Goal: Task Accomplishment & Management: Complete application form

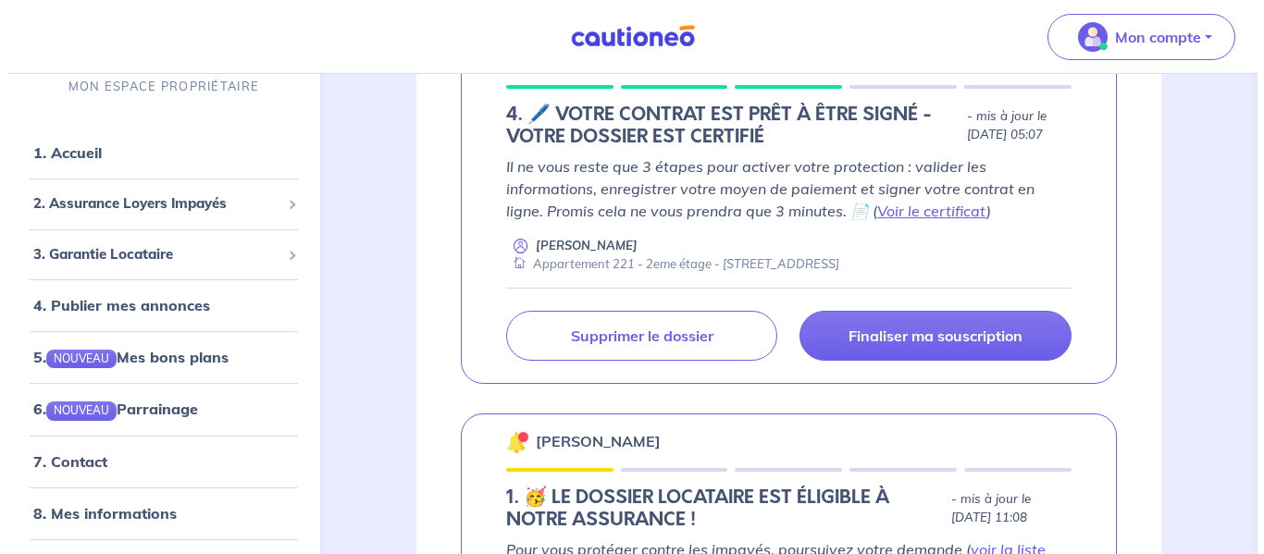
scroll to position [741, 0]
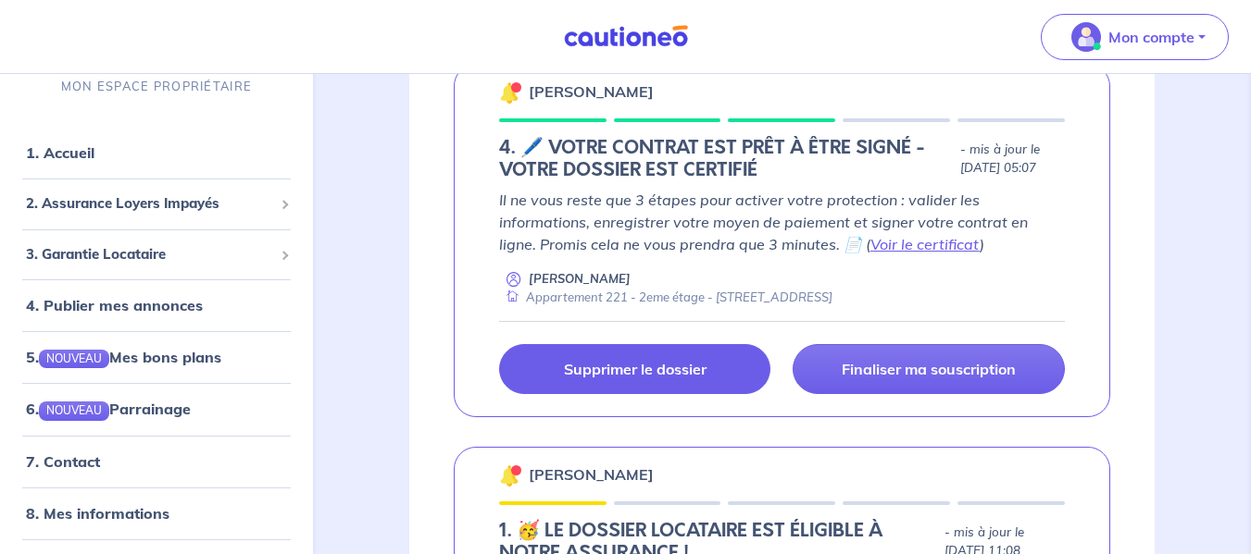
click at [666, 379] on p "Supprimer le dossier" at bounding box center [635, 369] width 143 height 19
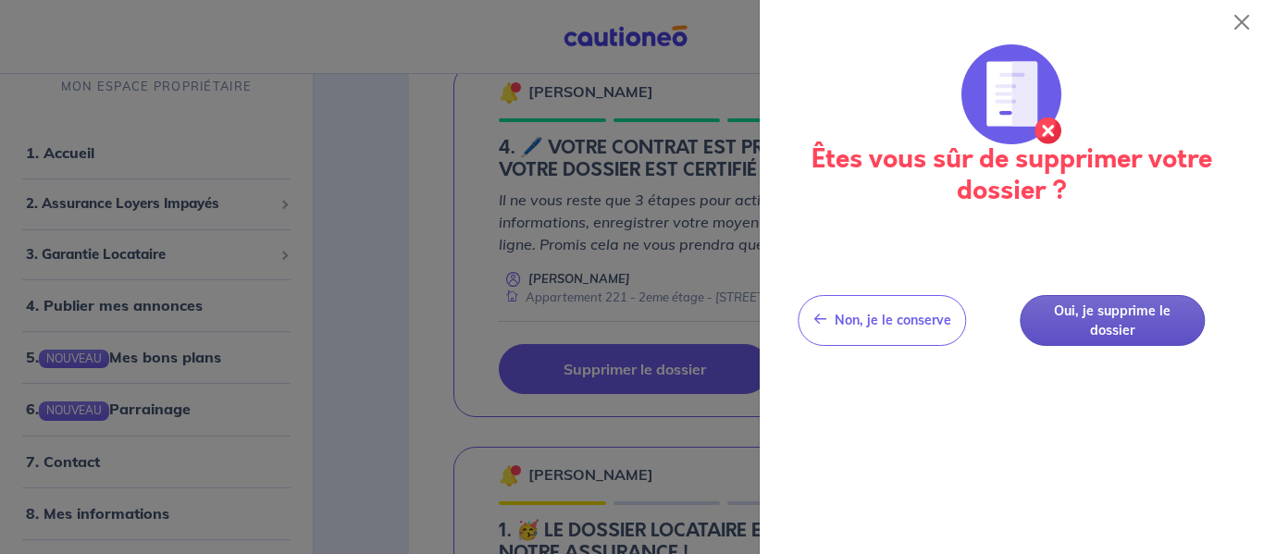
click at [1063, 307] on button "Oui, je supprime le dossier" at bounding box center [1112, 320] width 185 height 51
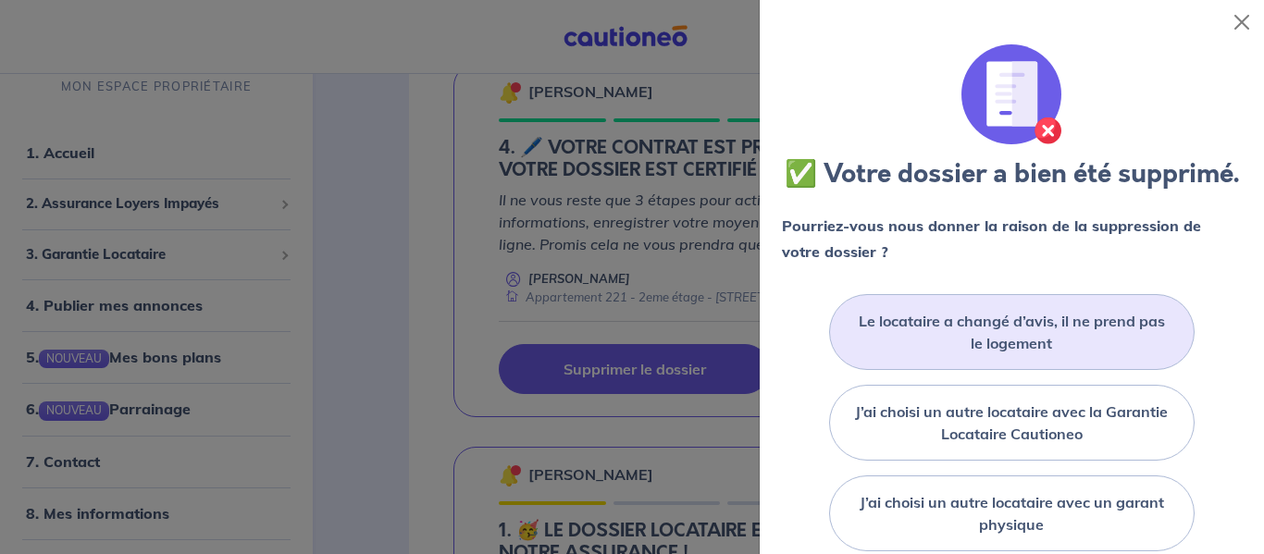
click at [1027, 347] on label "Le locataire a changé d’avis, il ne prend pas le logement" at bounding box center [1012, 332] width 318 height 44
click at [0, 0] on input "Le locataire a changé d’avis, il ne prend pas le logement" at bounding box center [0, 0] width 0 height 0
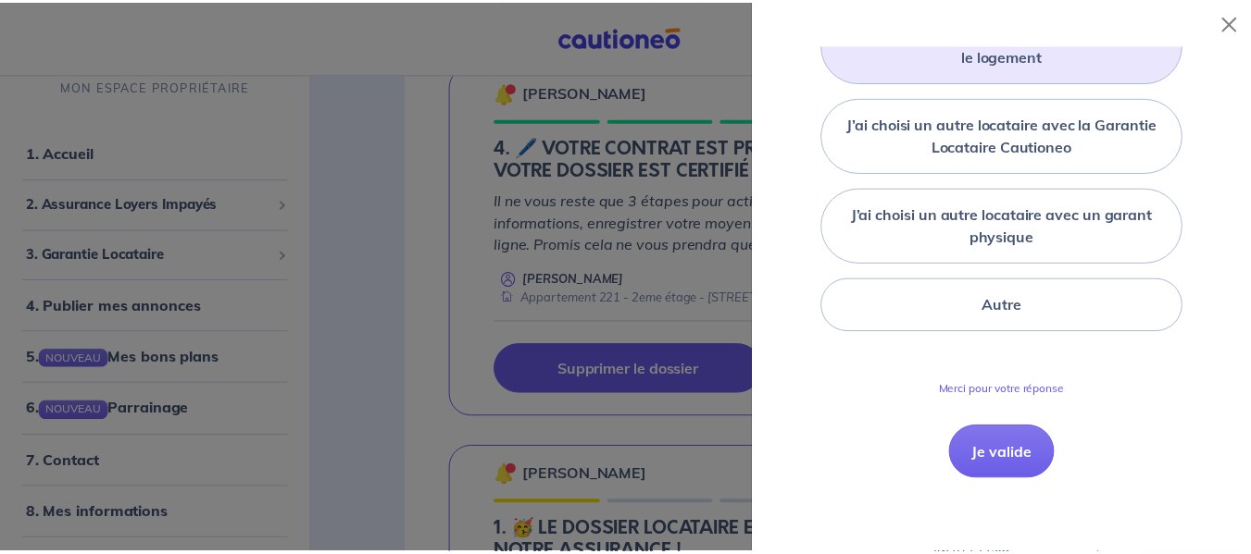
scroll to position [318, 0]
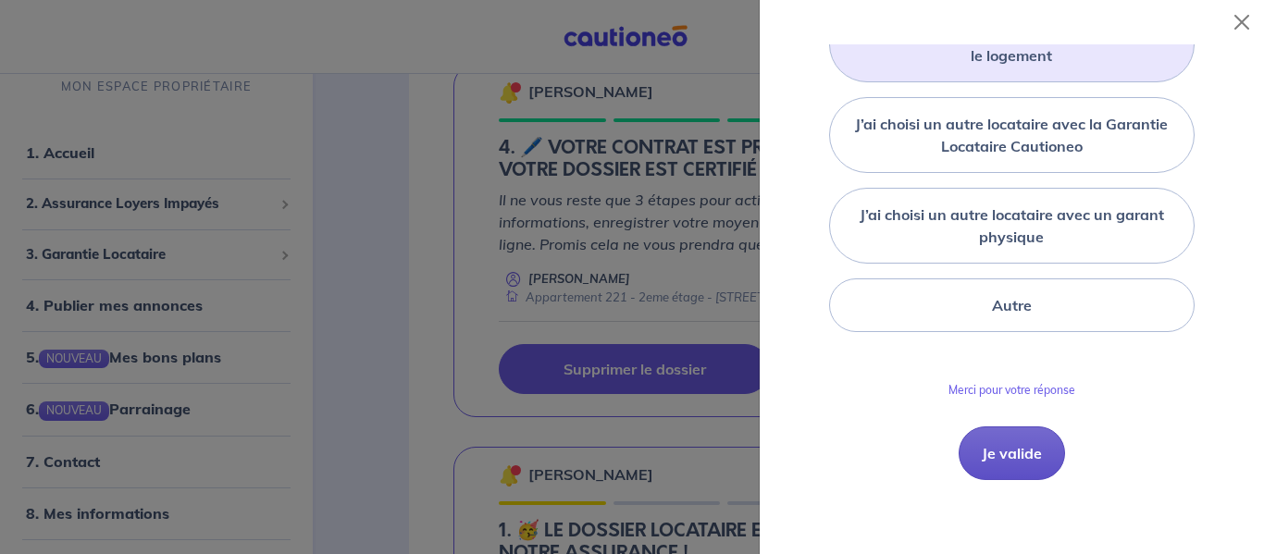
click at [974, 448] on button "Je valide" at bounding box center [1012, 454] width 106 height 54
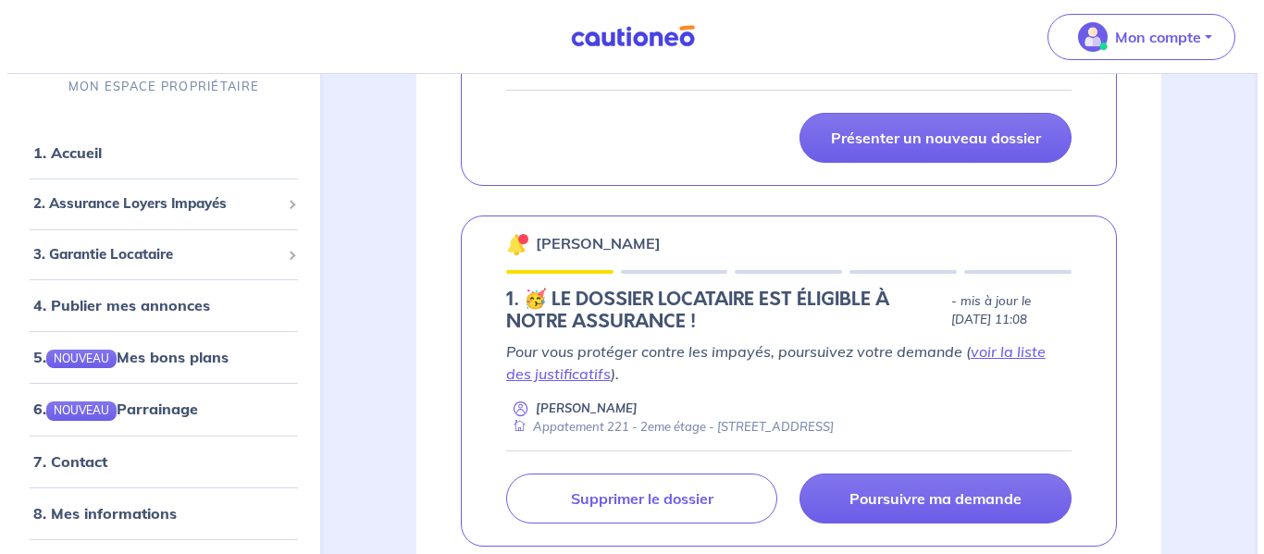
scroll to position [1018, 0]
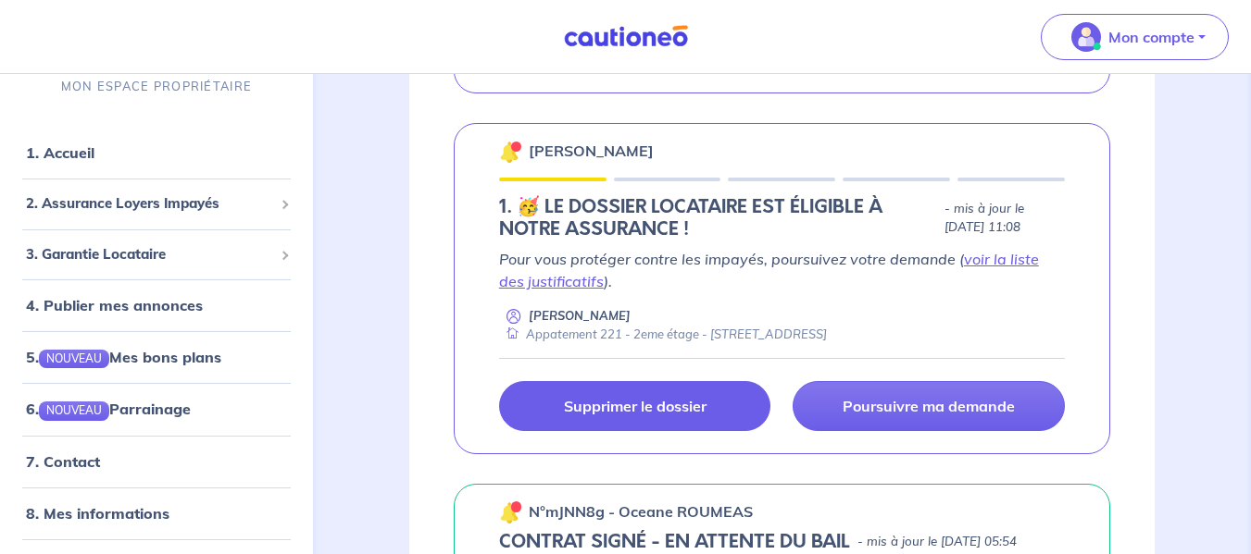
click at [524, 431] on link "Supprimer le dossier" at bounding box center [635, 406] width 272 height 50
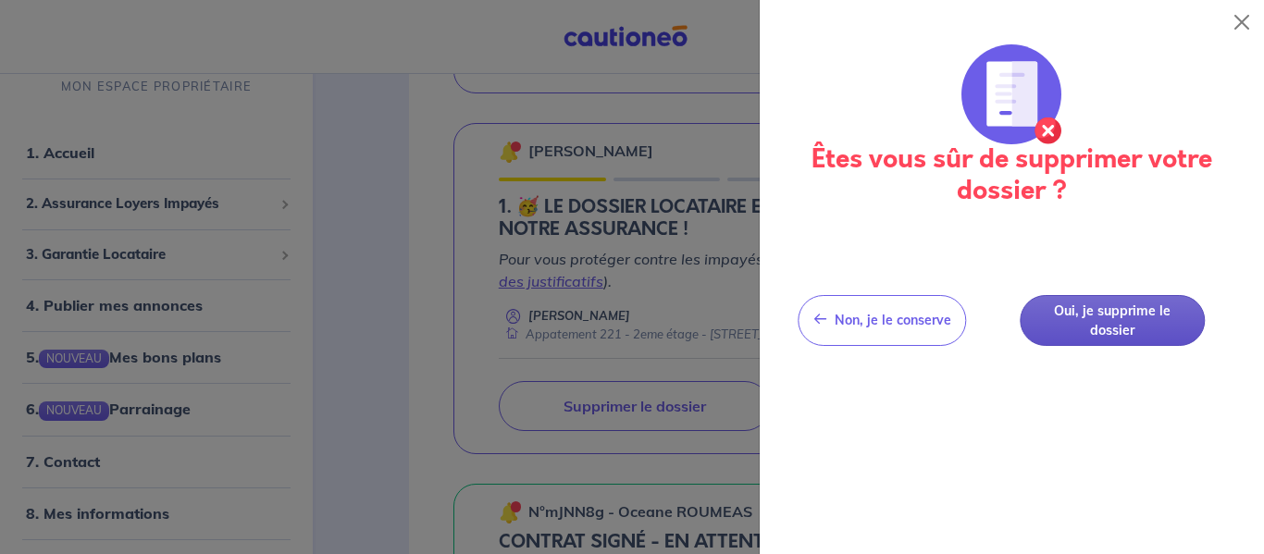
click at [1085, 304] on button "Oui, je supprime le dossier" at bounding box center [1112, 320] width 185 height 51
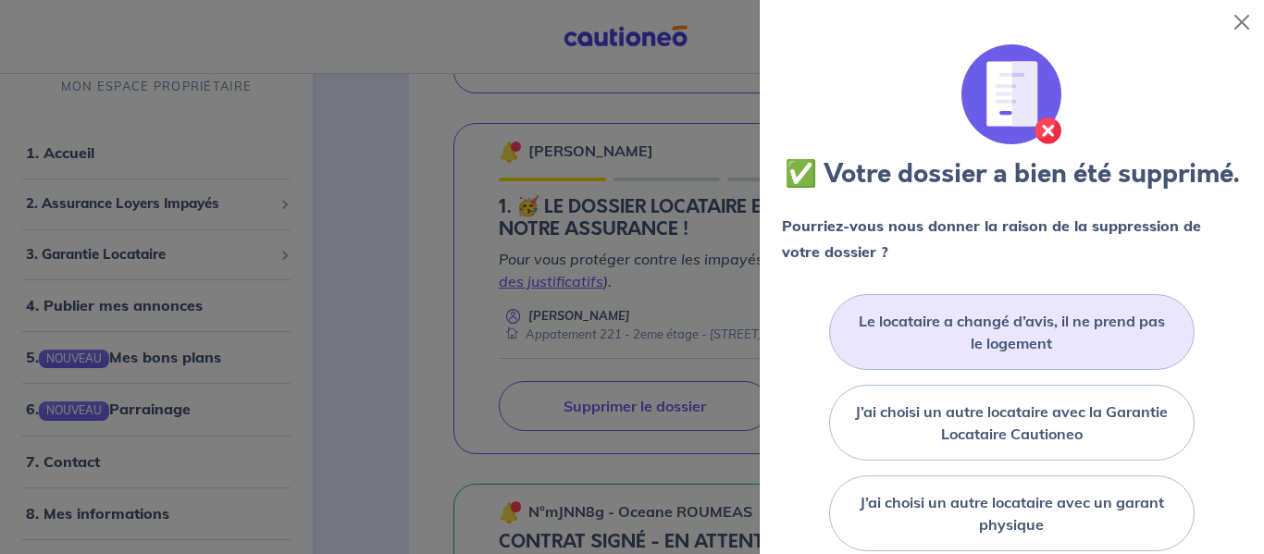
click at [1086, 345] on label "Le locataire a changé d’avis, il ne prend pas le logement" at bounding box center [1012, 332] width 318 height 44
click at [0, 0] on input "Le locataire a changé d’avis, il ne prend pas le logement" at bounding box center [0, 0] width 0 height 0
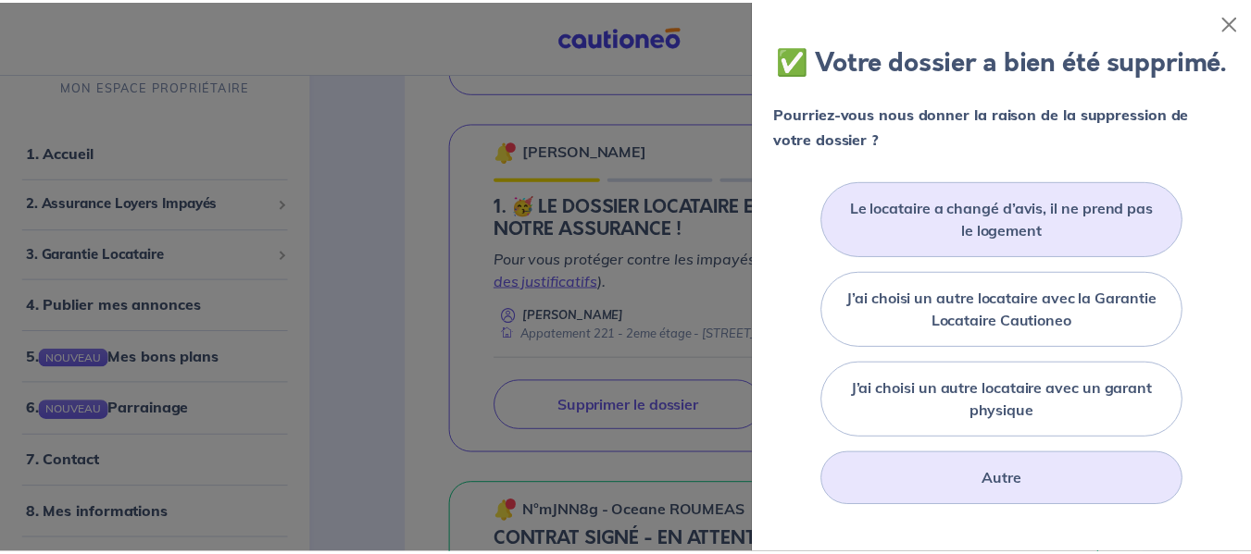
scroll to position [318, 0]
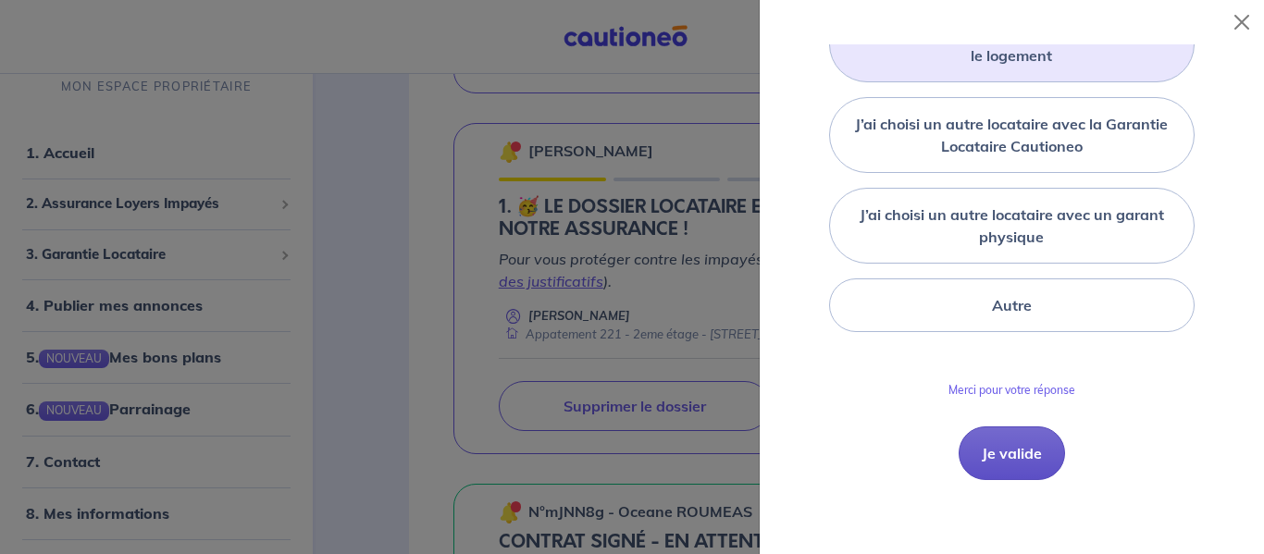
click at [1026, 453] on button "Je valide" at bounding box center [1012, 454] width 106 height 54
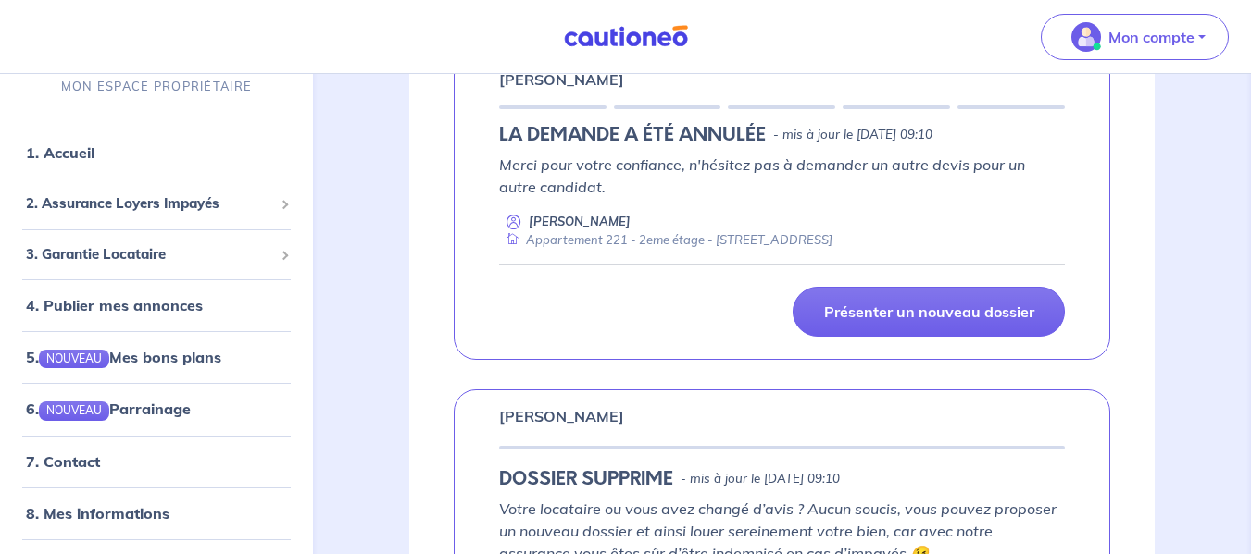
scroll to position [741, 0]
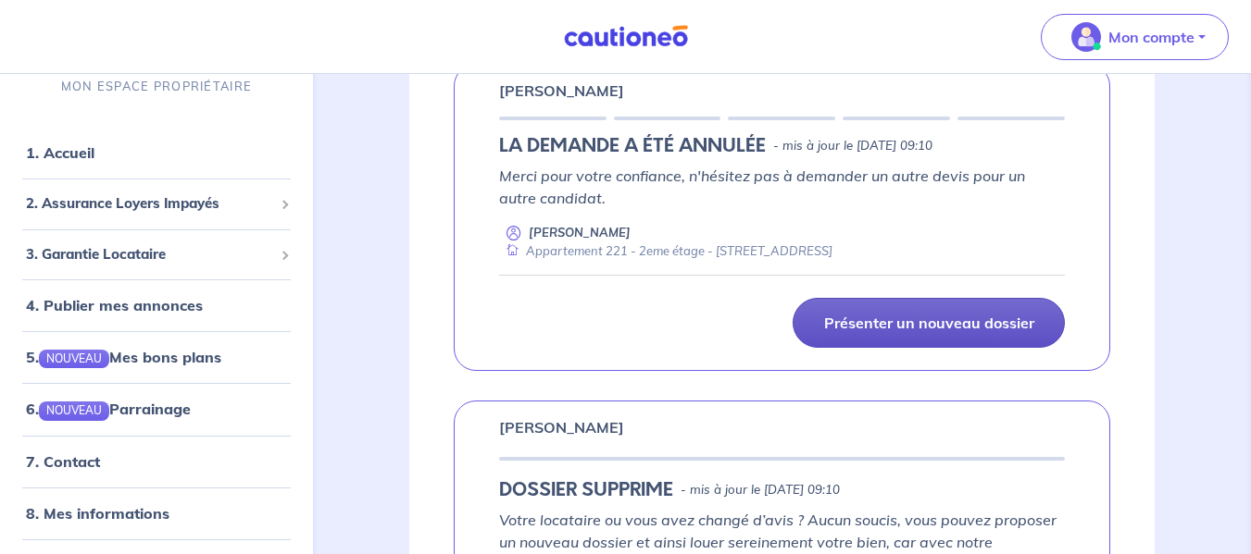
click at [959, 348] on link "Présenter un nouveau dossier" at bounding box center [928, 323] width 272 height 50
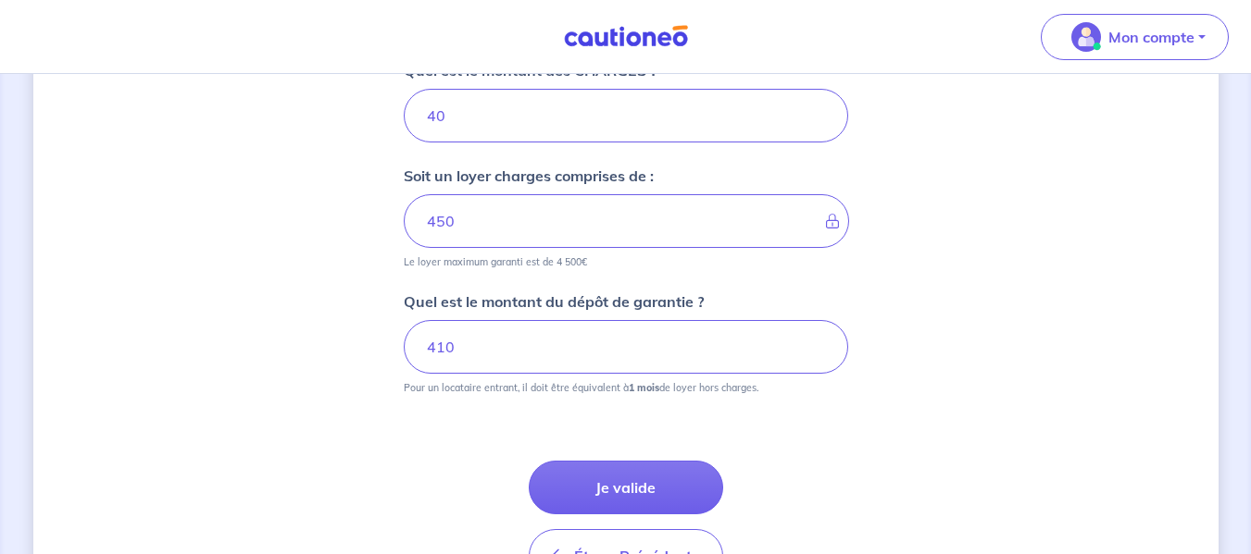
scroll to position [926, 0]
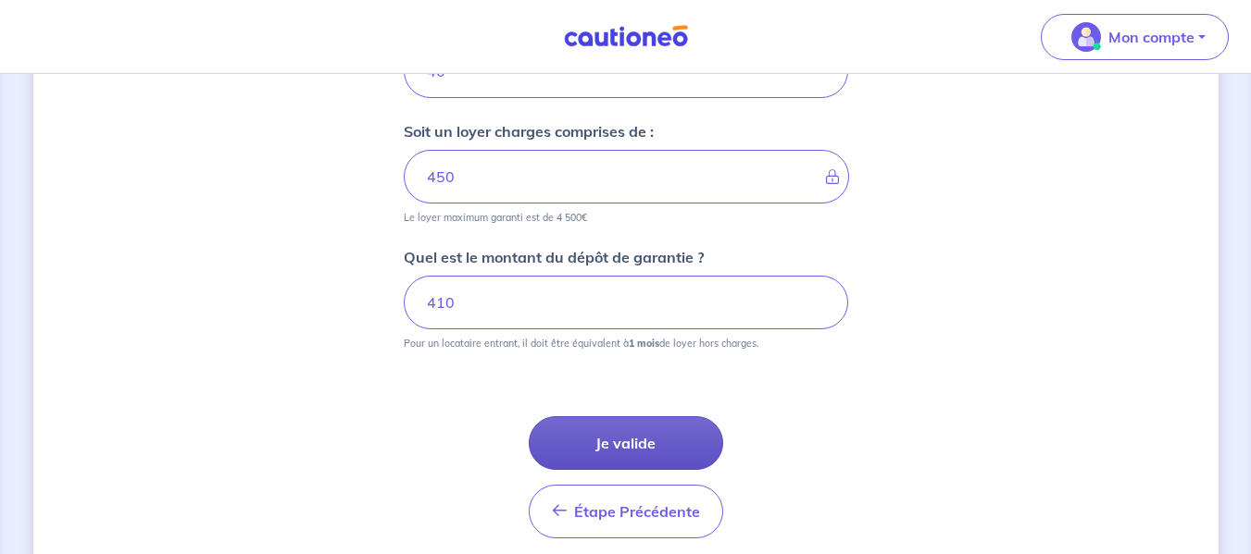
click at [631, 442] on button "Je valide" at bounding box center [626, 444] width 194 height 54
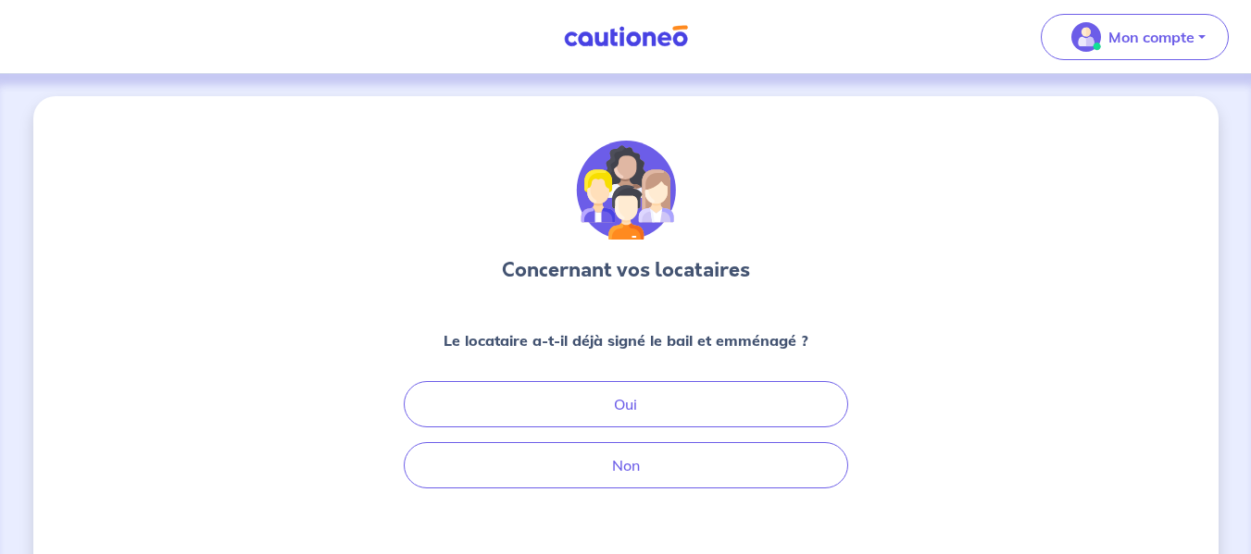
scroll to position [93, 0]
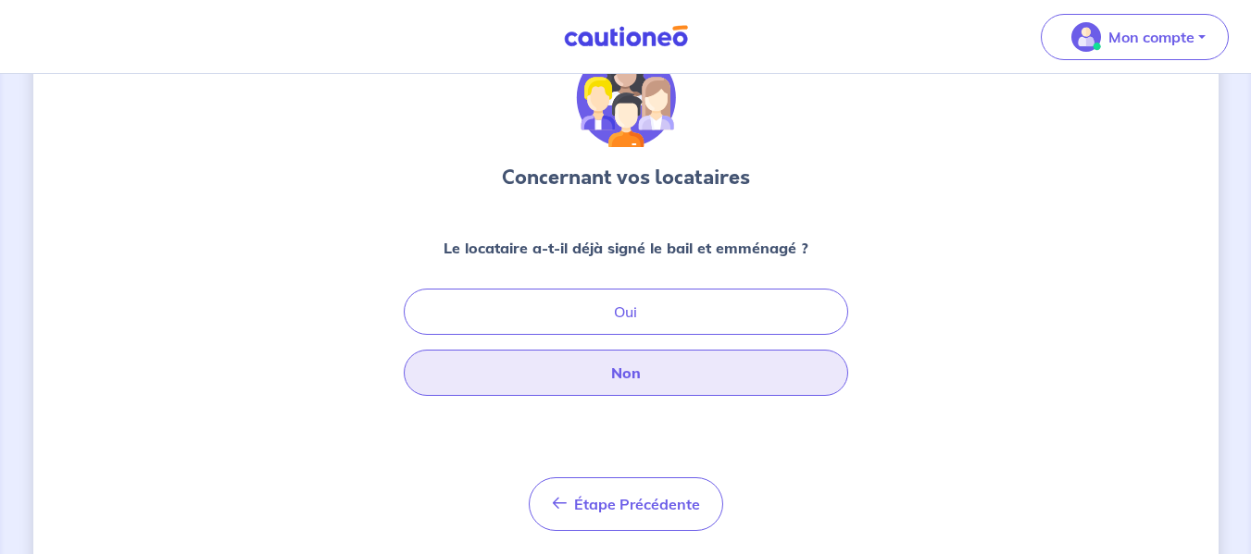
click at [775, 377] on button "Non" at bounding box center [626, 373] width 444 height 46
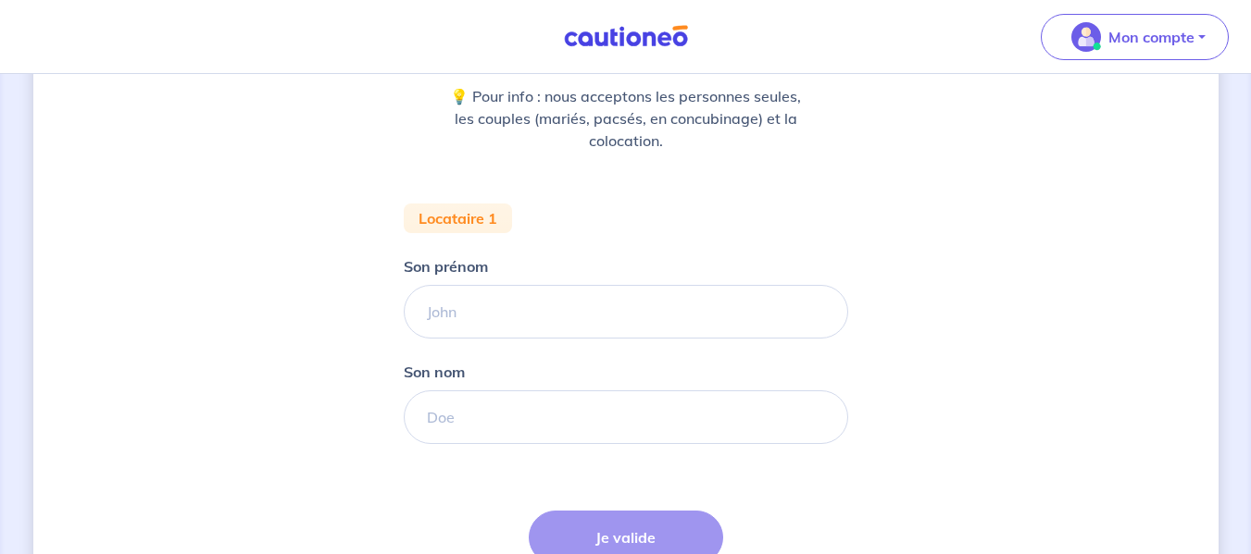
scroll to position [278, 0]
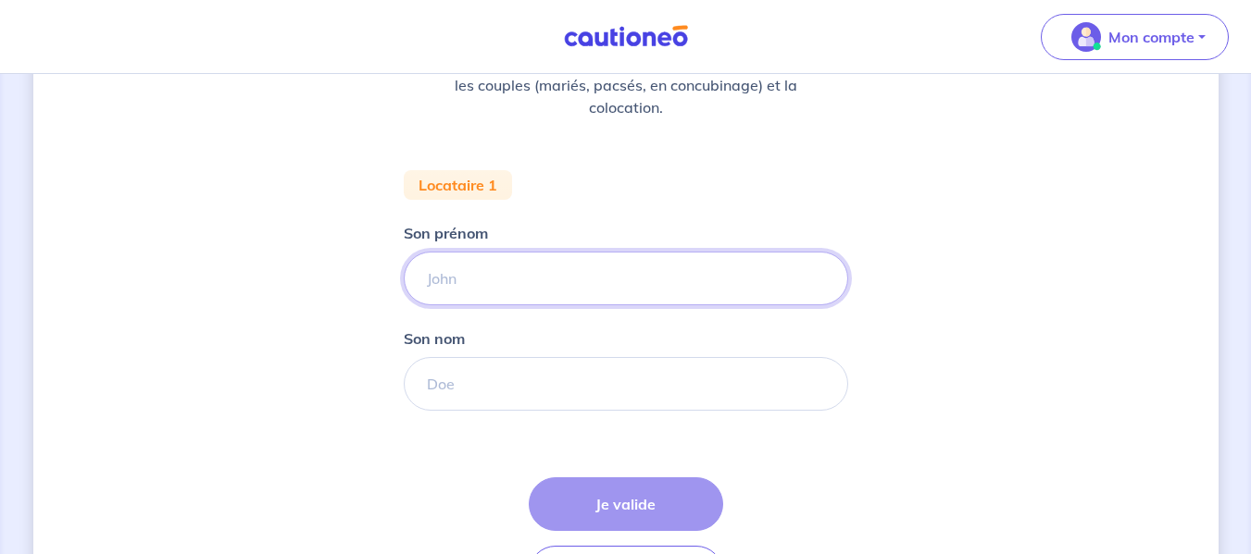
click at [600, 279] on input "Son prénom" at bounding box center [626, 279] width 444 height 54
type input "Coralie"
click at [616, 379] on input "Son nom" at bounding box center [626, 384] width 444 height 54
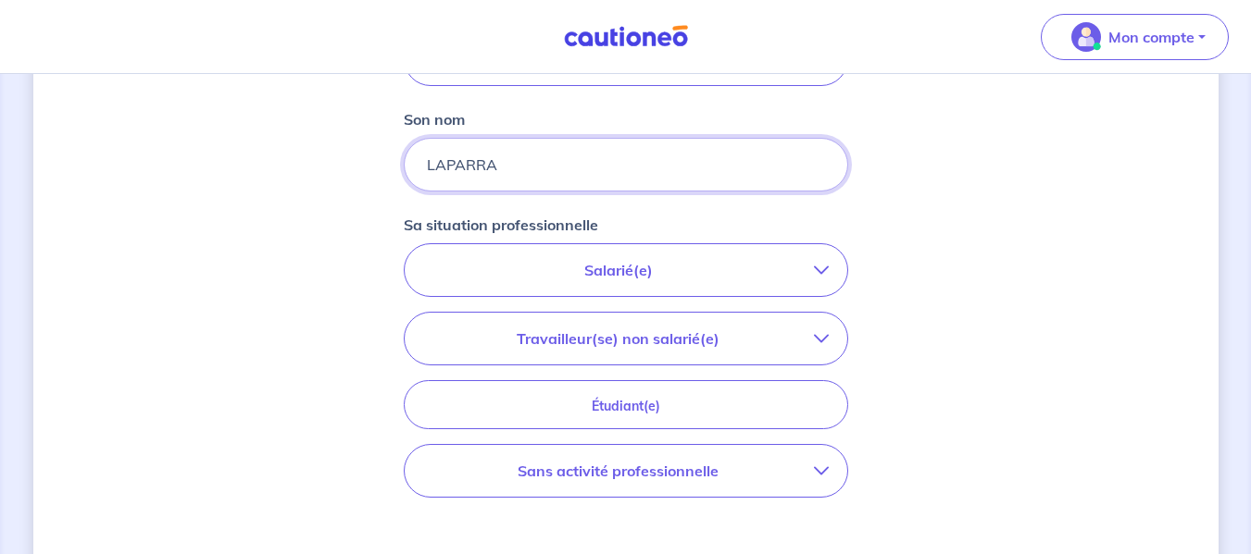
scroll to position [555, 0]
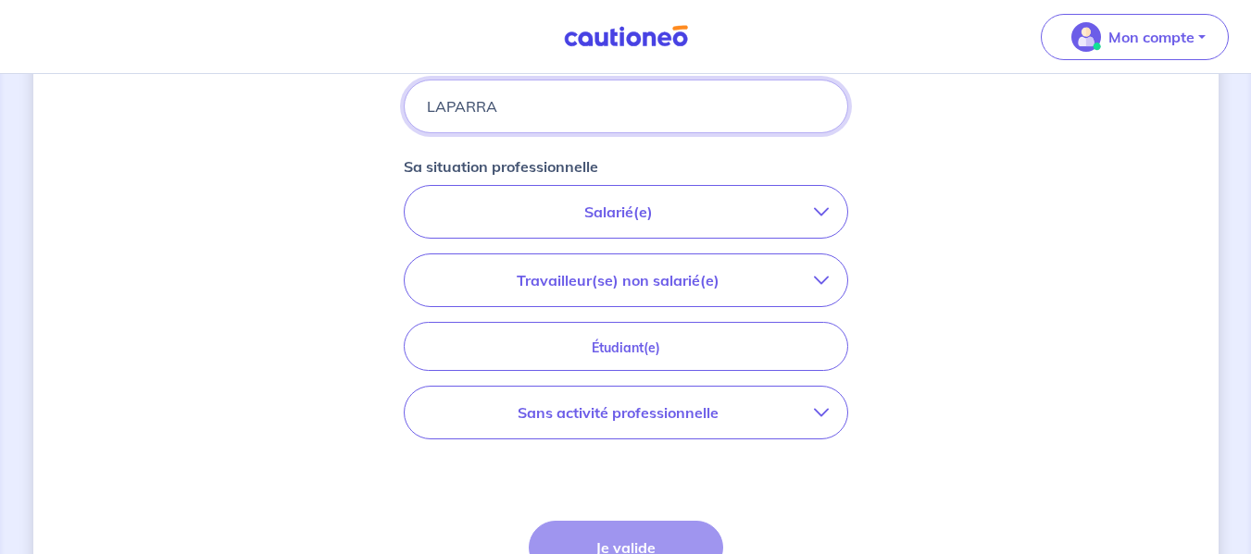
type input "LAPARRA"
click at [520, 225] on button "Salarié(e)" at bounding box center [626, 212] width 442 height 52
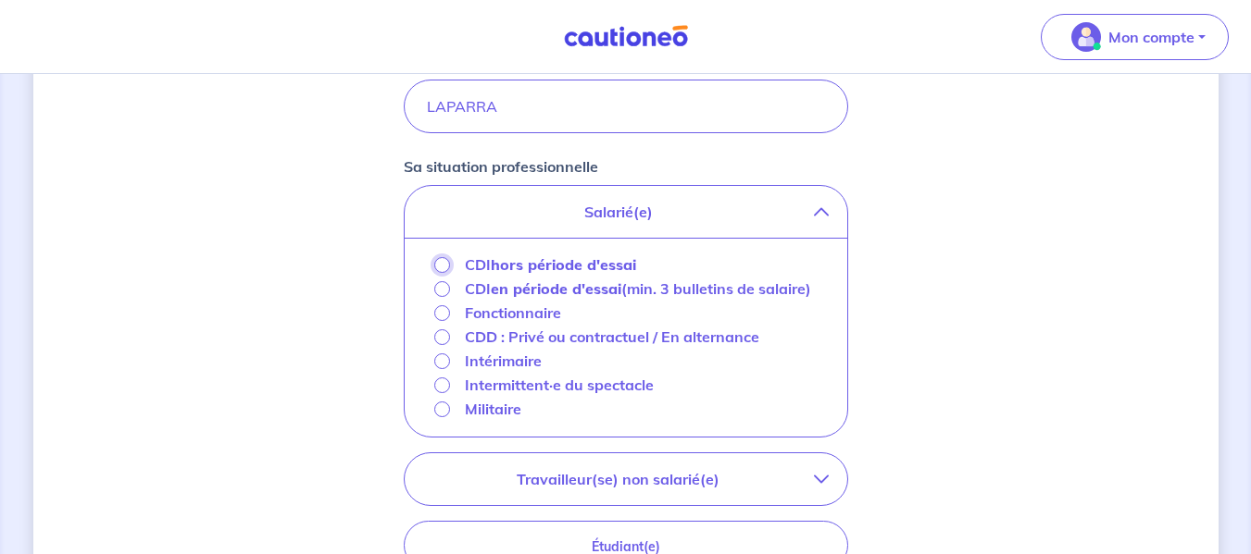
click at [444, 259] on input "CDI hors période d'essai" at bounding box center [442, 265] width 16 height 16
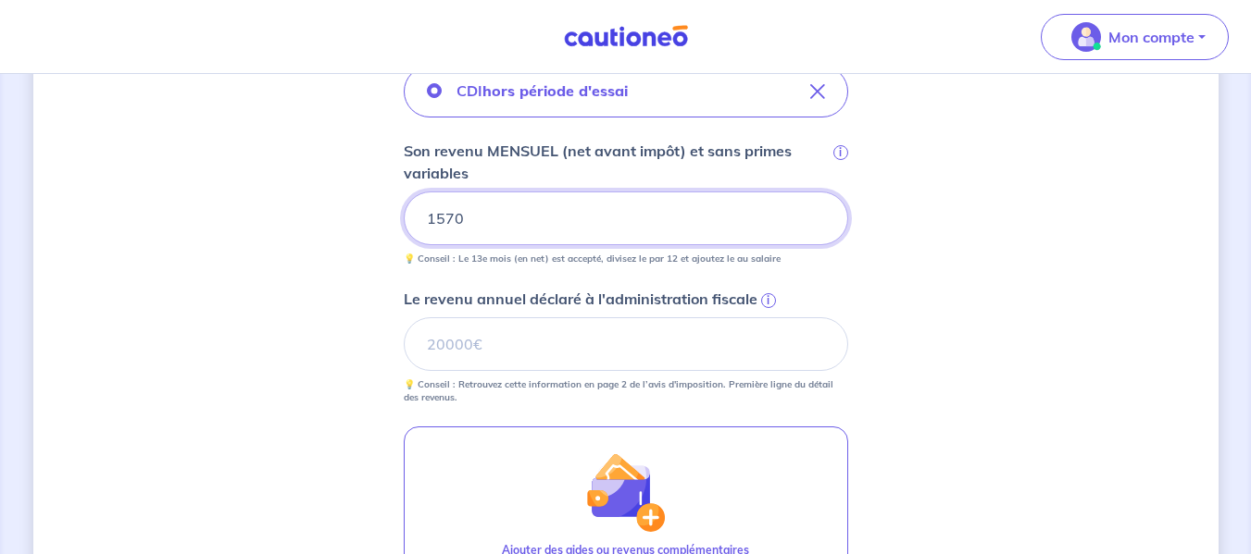
scroll to position [741, 0]
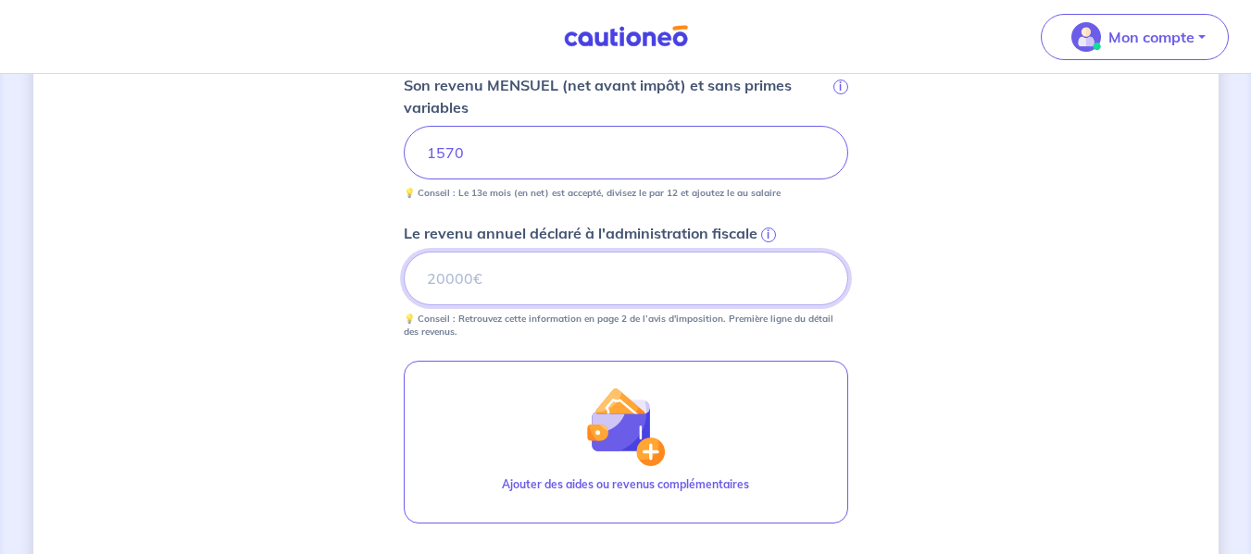
click at [466, 286] on input "Le revenu annuel déclaré à l'administration fiscale i" at bounding box center [626, 279] width 444 height 54
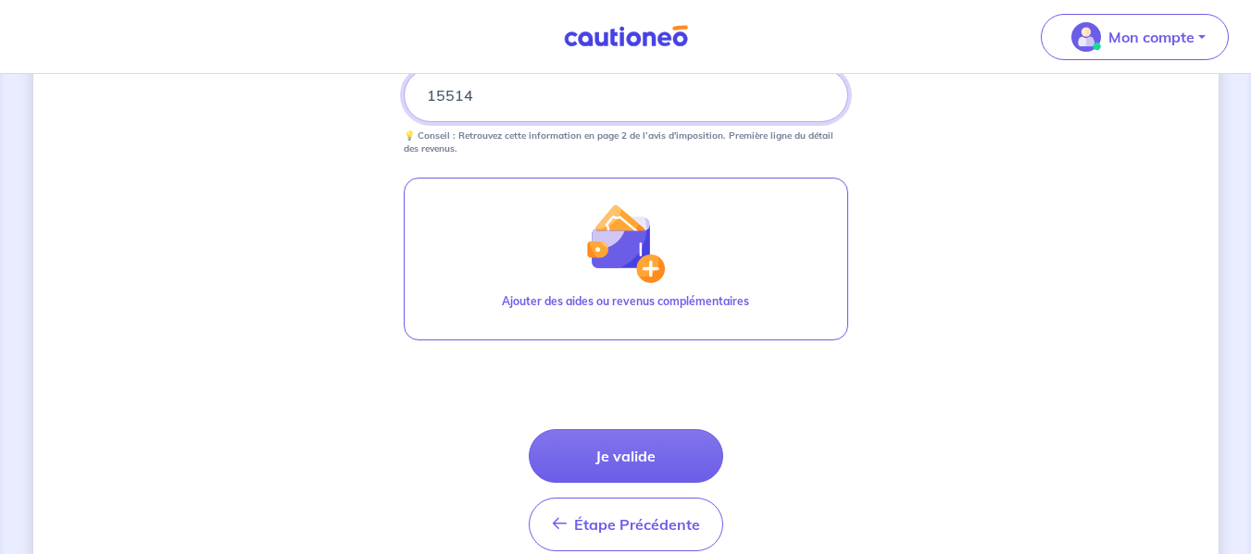
scroll to position [926, 0]
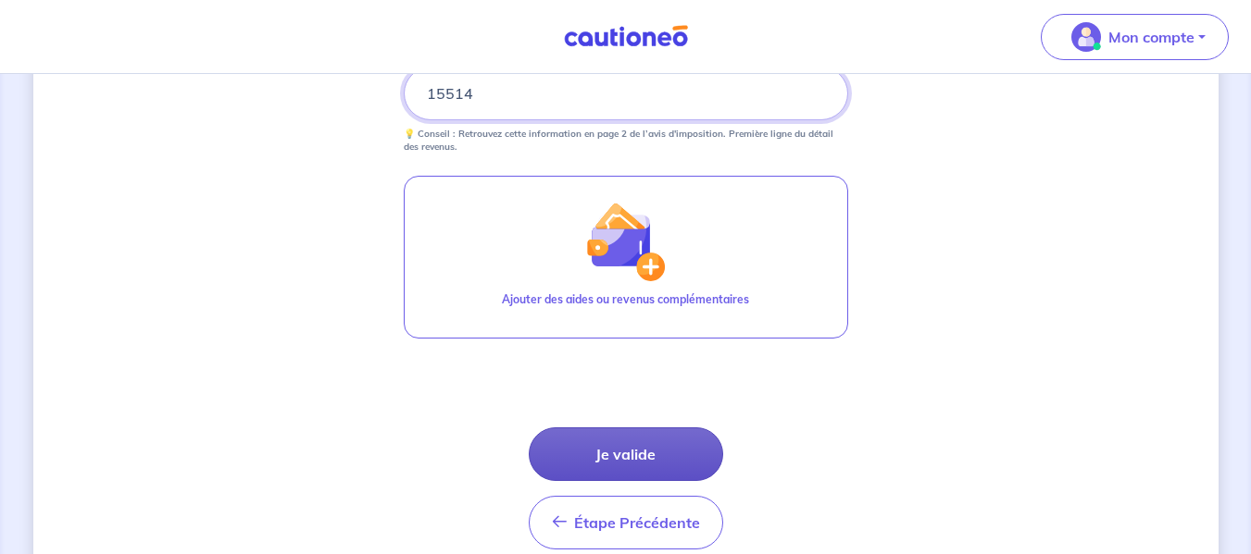
type input "15514"
click at [600, 453] on button "Je valide" at bounding box center [626, 455] width 194 height 54
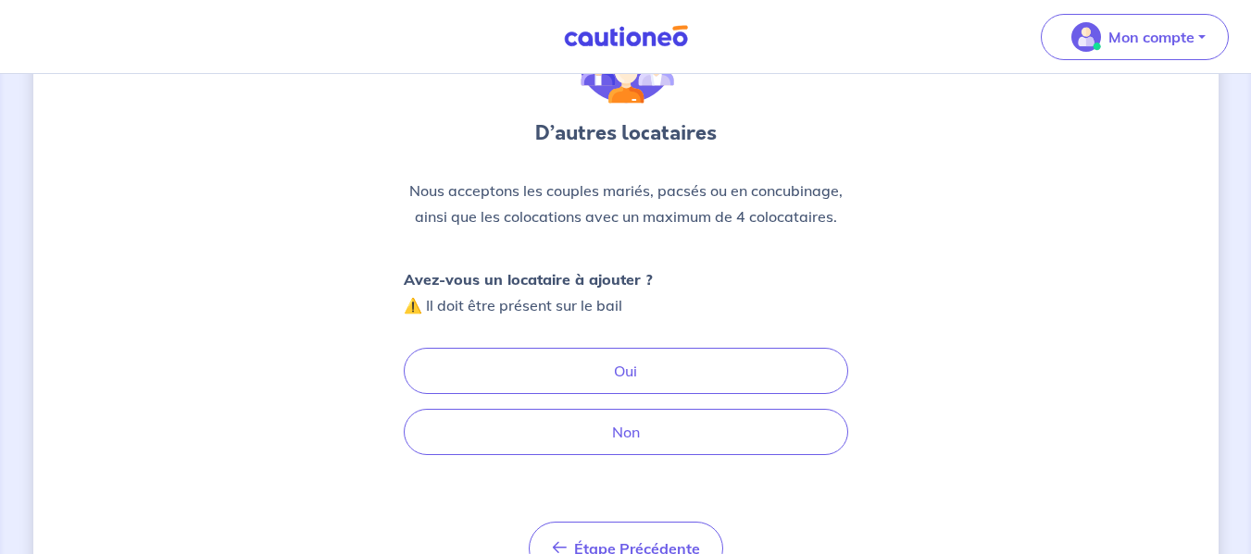
scroll to position [185, 0]
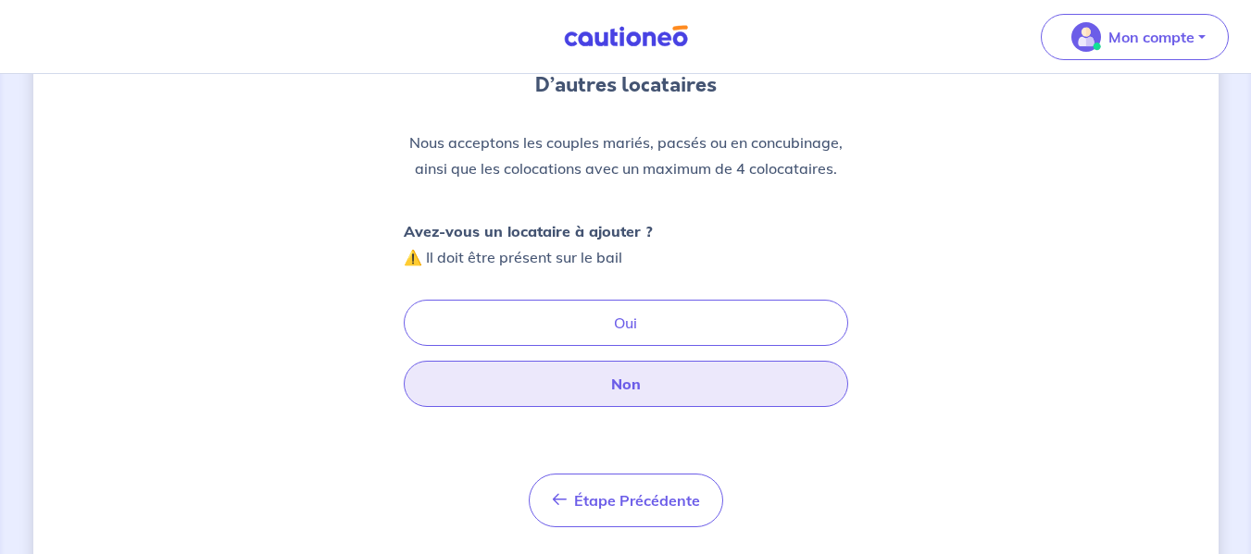
click at [473, 389] on button "Non" at bounding box center [626, 384] width 444 height 46
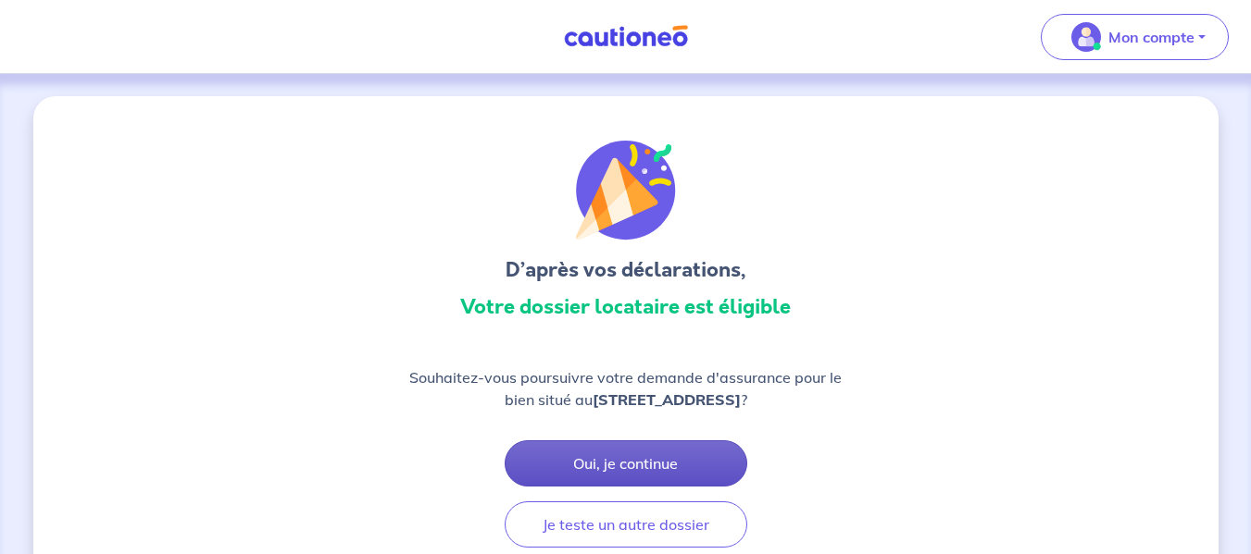
click at [594, 452] on button "Oui, je continue" at bounding box center [625, 464] width 243 height 46
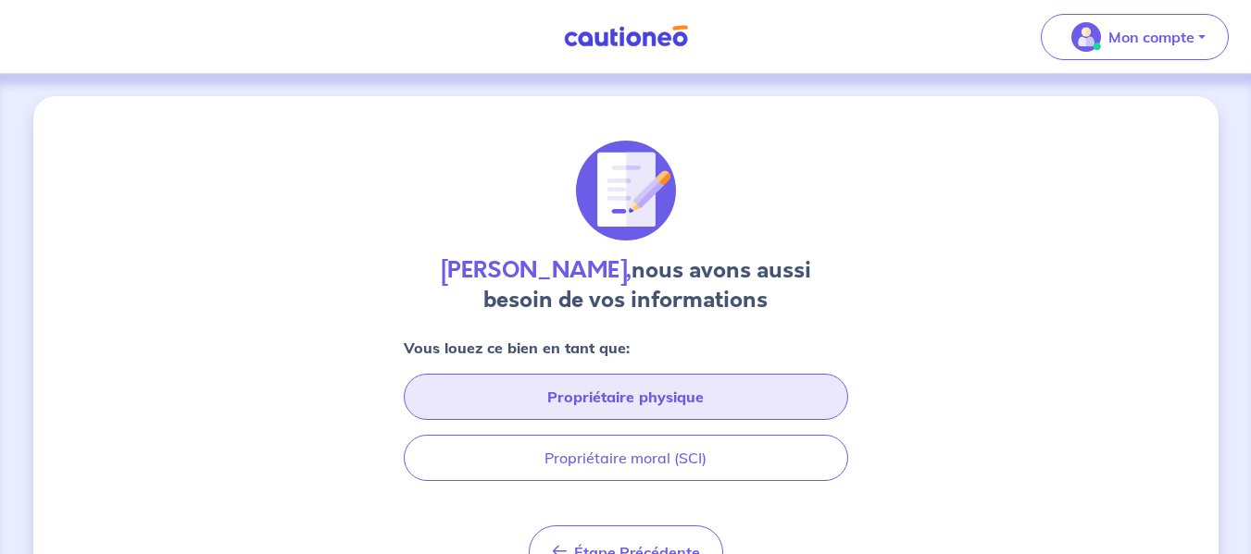
click at [499, 384] on button "Propriétaire physique" at bounding box center [626, 397] width 444 height 46
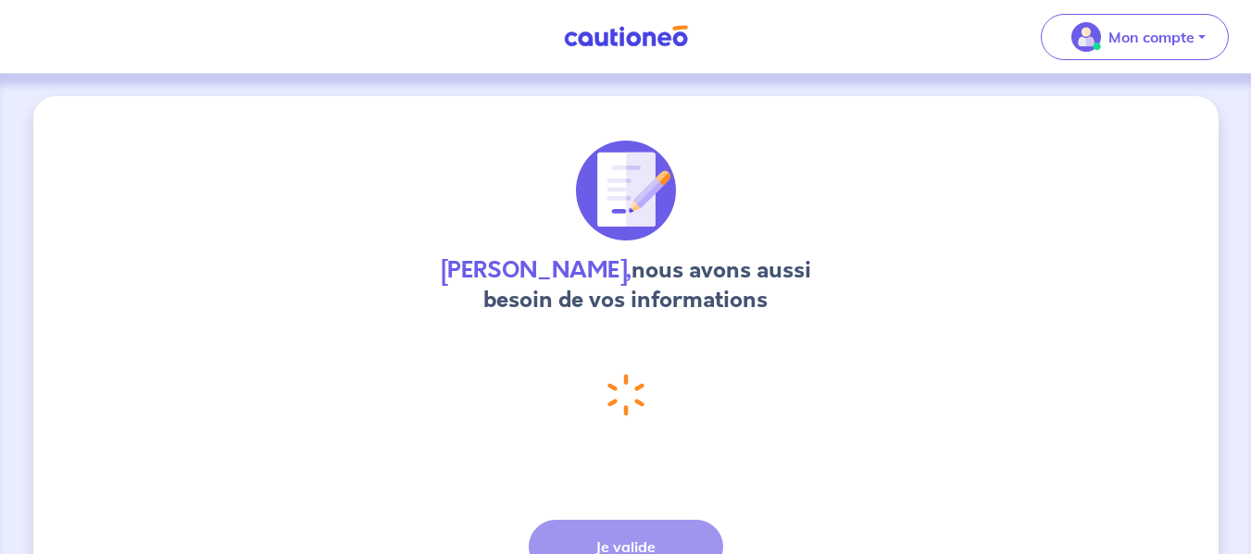
select select "FR"
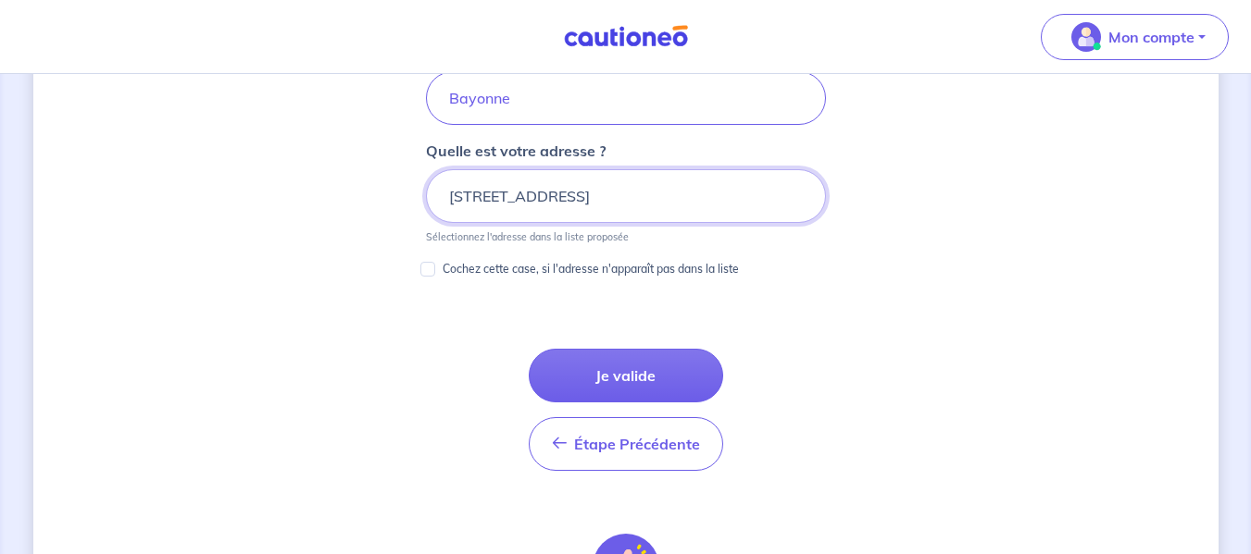
scroll to position [1007, 0]
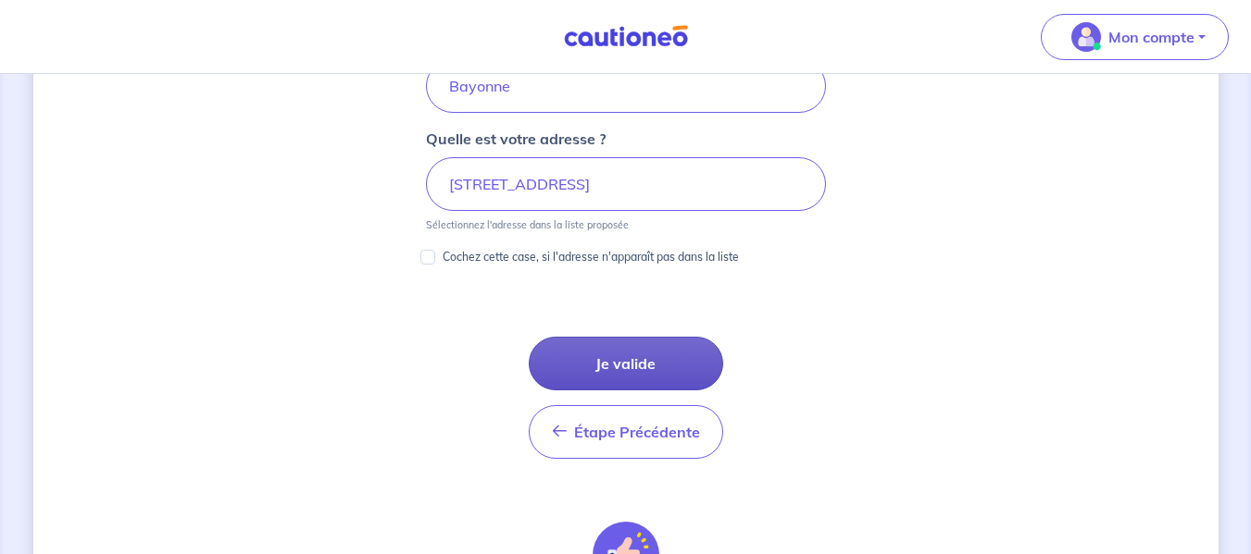
click at [563, 359] on button "Je valide" at bounding box center [626, 364] width 194 height 54
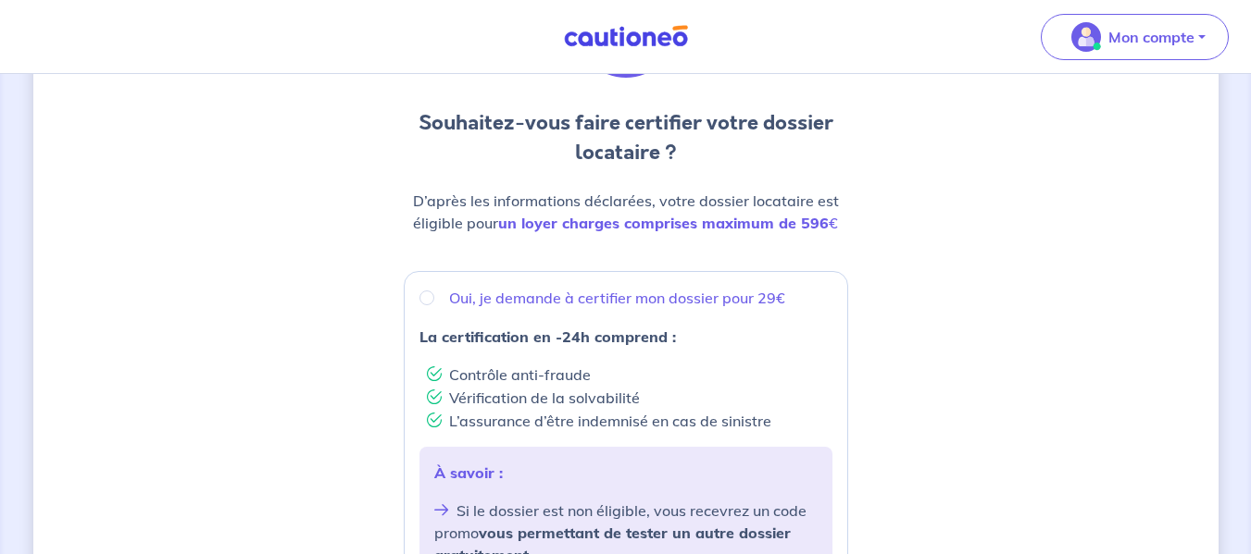
scroll to position [185, 0]
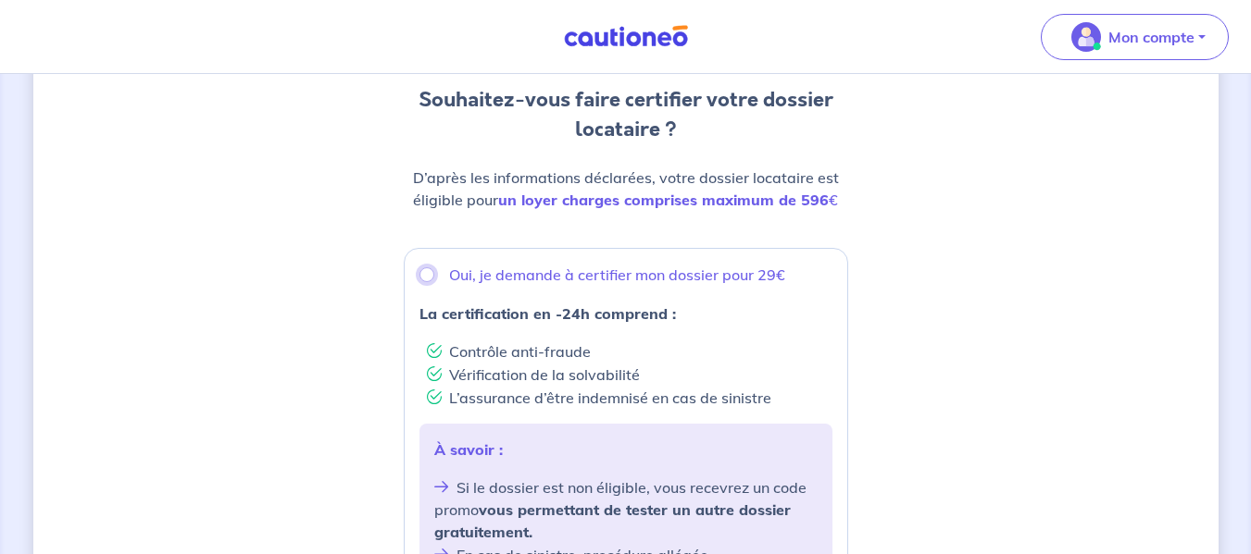
click at [429, 275] on input "Oui, je demande à certifier mon dossier pour 29€" at bounding box center [426, 275] width 15 height 15
radio input "true"
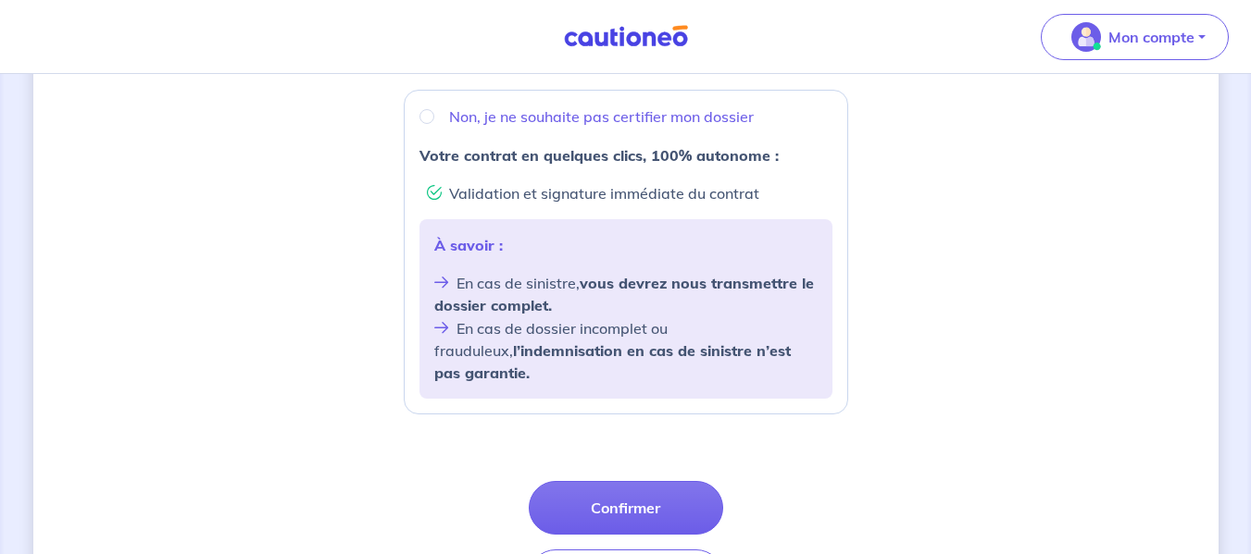
scroll to position [741, 0]
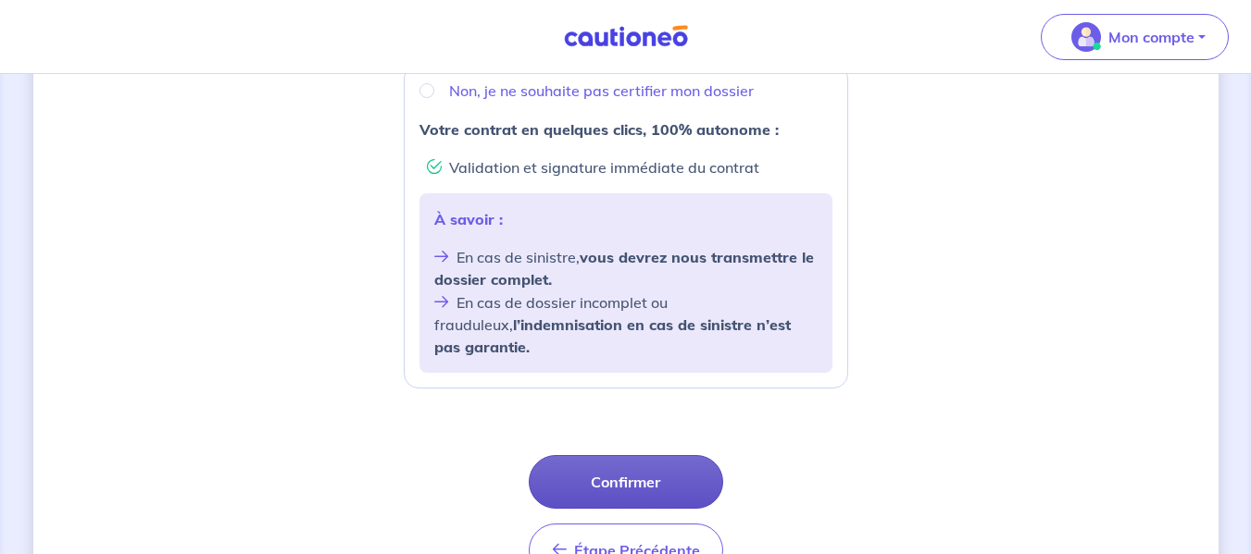
click at [645, 455] on button "Confirmer" at bounding box center [626, 482] width 194 height 54
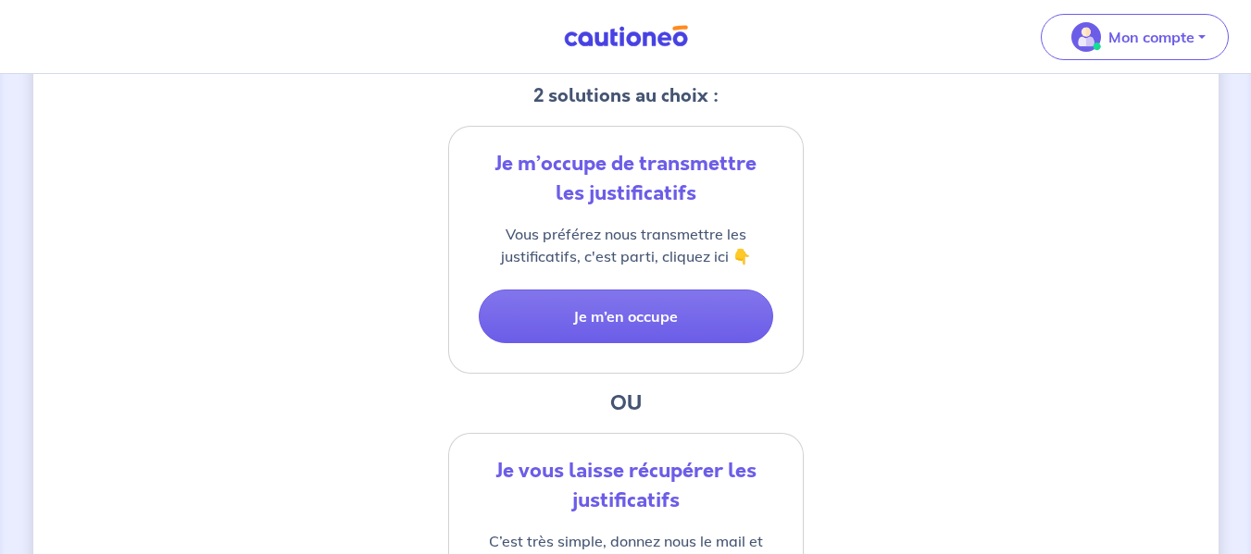
scroll to position [370, 0]
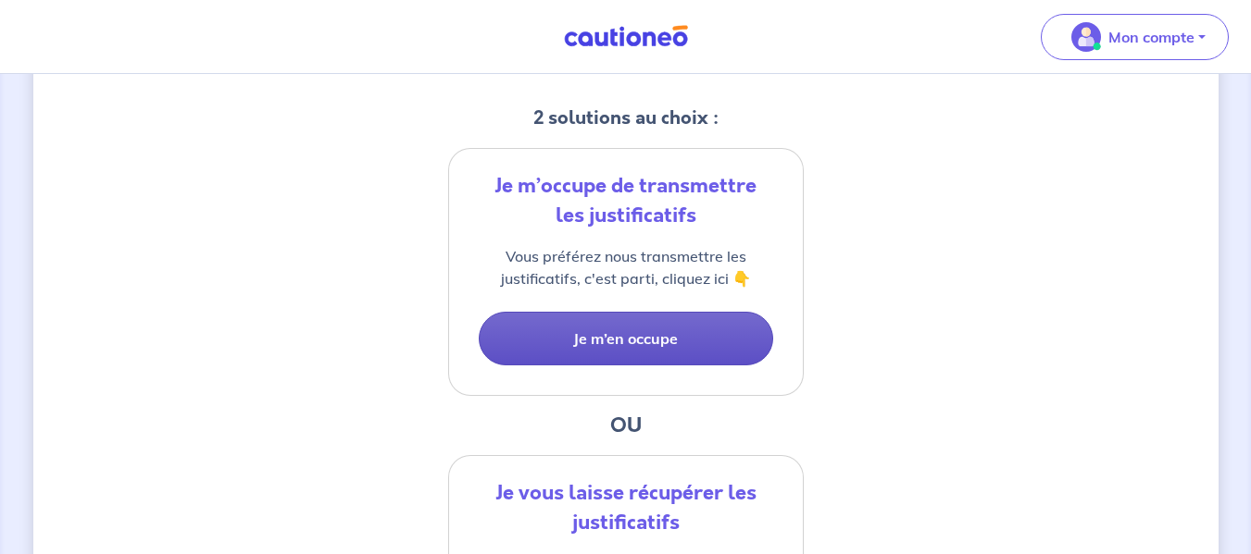
click at [688, 333] on button "Je m’en occupe" at bounding box center [626, 339] width 294 height 54
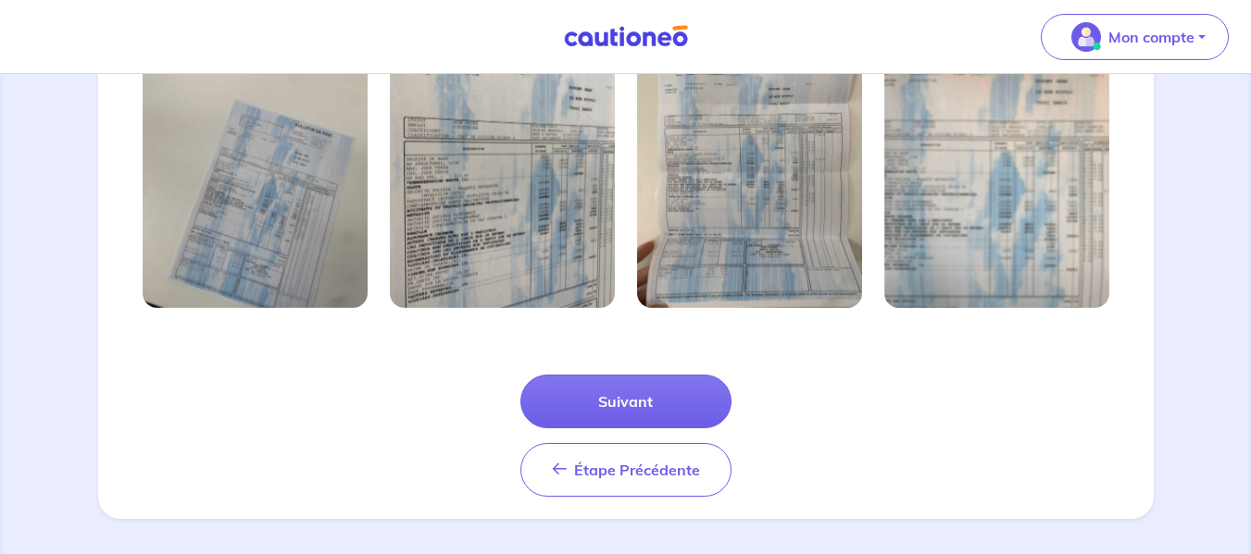
scroll to position [716, 0]
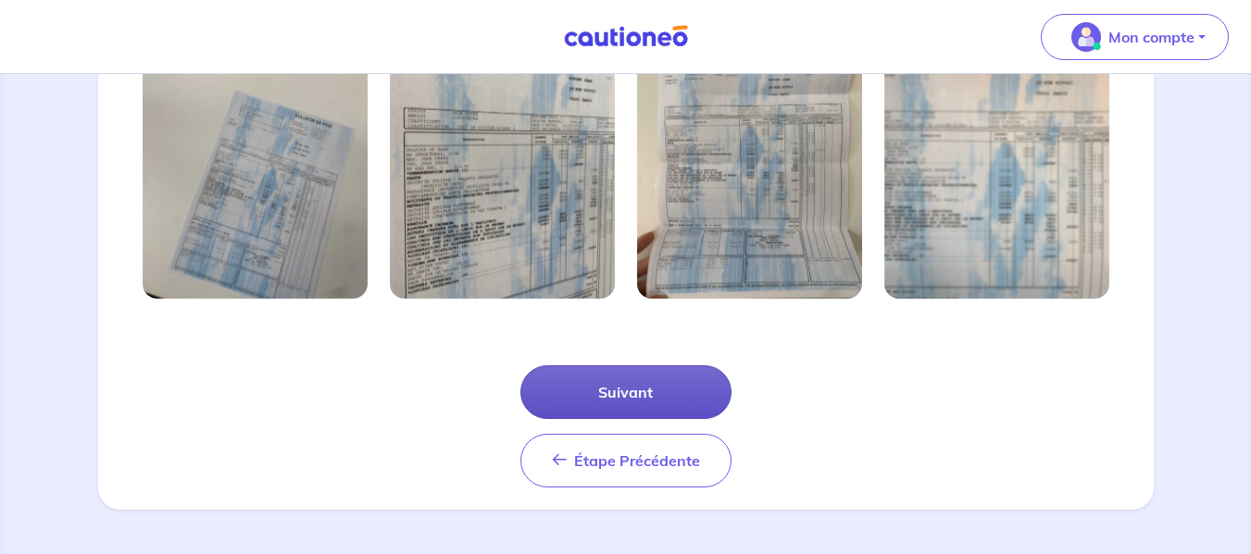
click at [601, 383] on button "Suivant" at bounding box center [625, 393] width 211 height 54
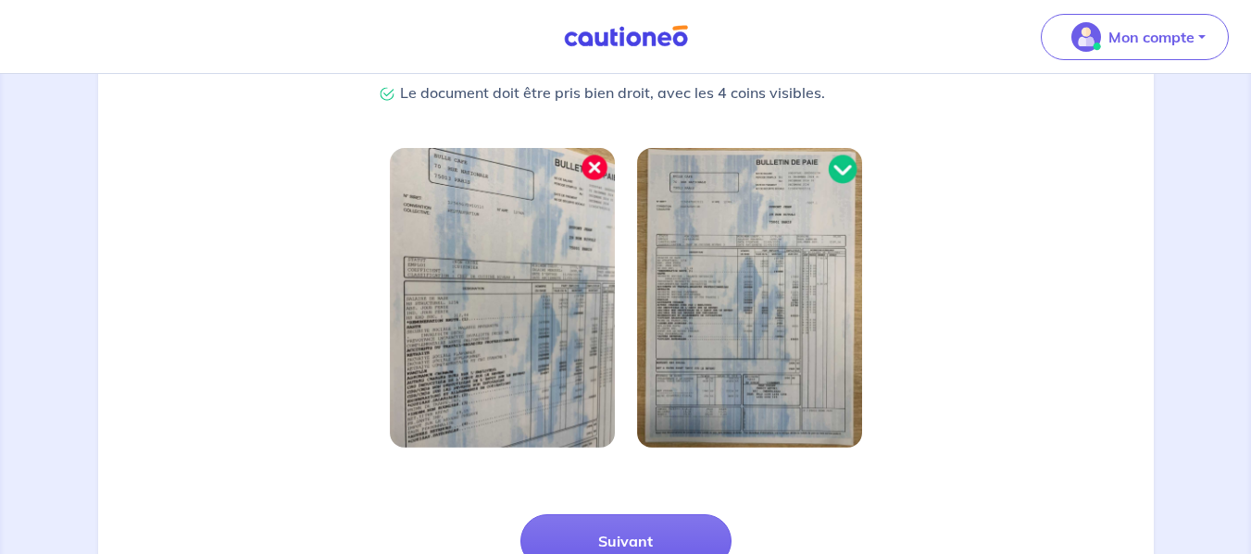
scroll to position [627, 0]
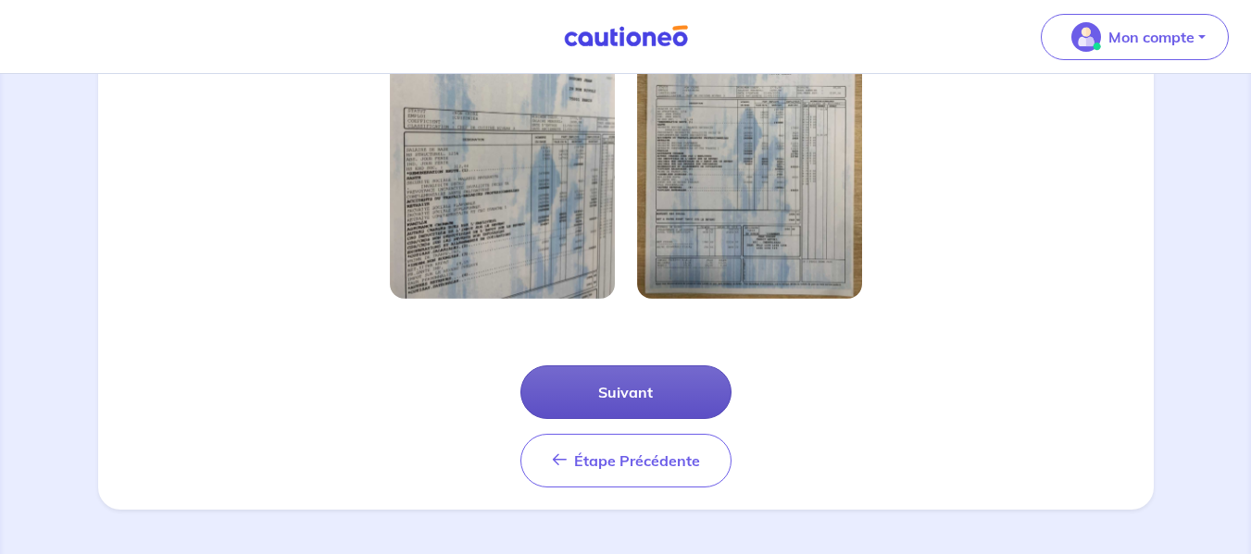
click at [632, 380] on button "Suivant" at bounding box center [625, 393] width 211 height 54
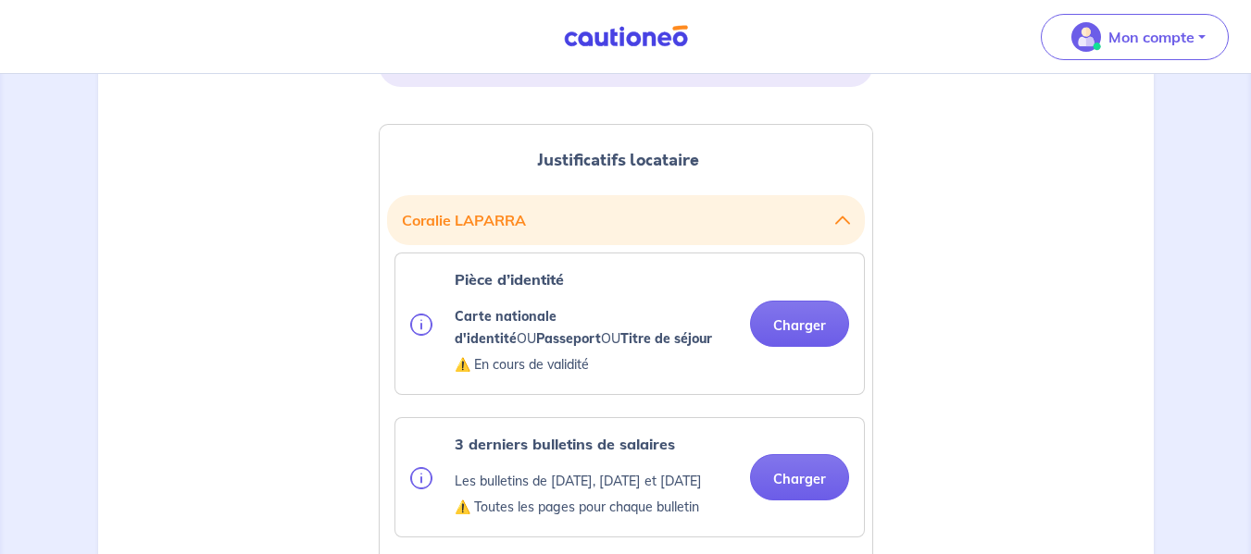
scroll to position [463, 0]
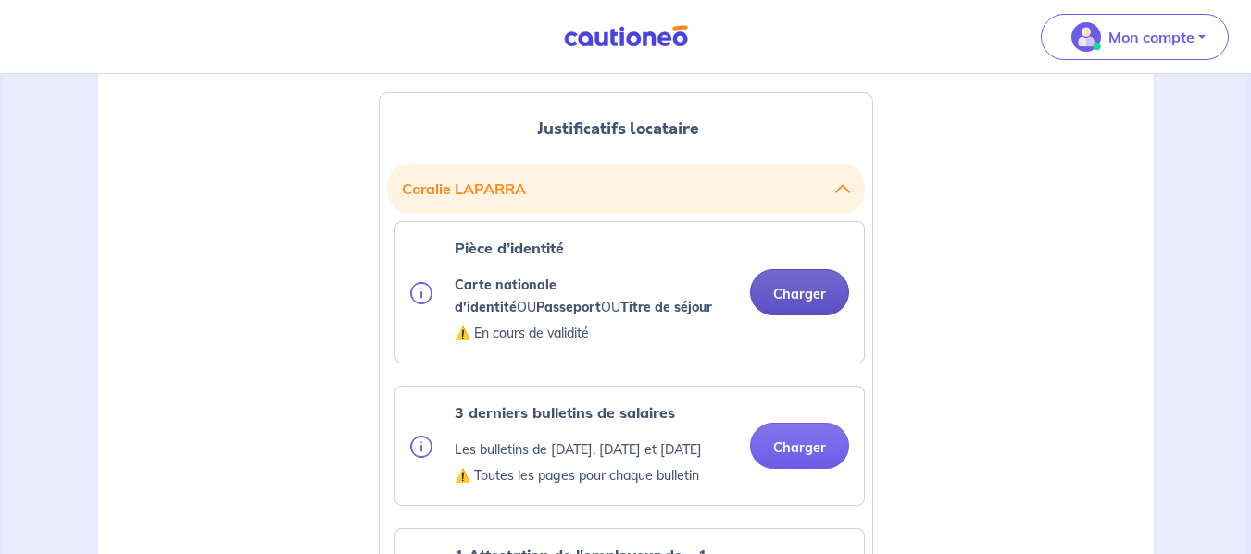
click at [774, 294] on button "Charger" at bounding box center [799, 292] width 99 height 46
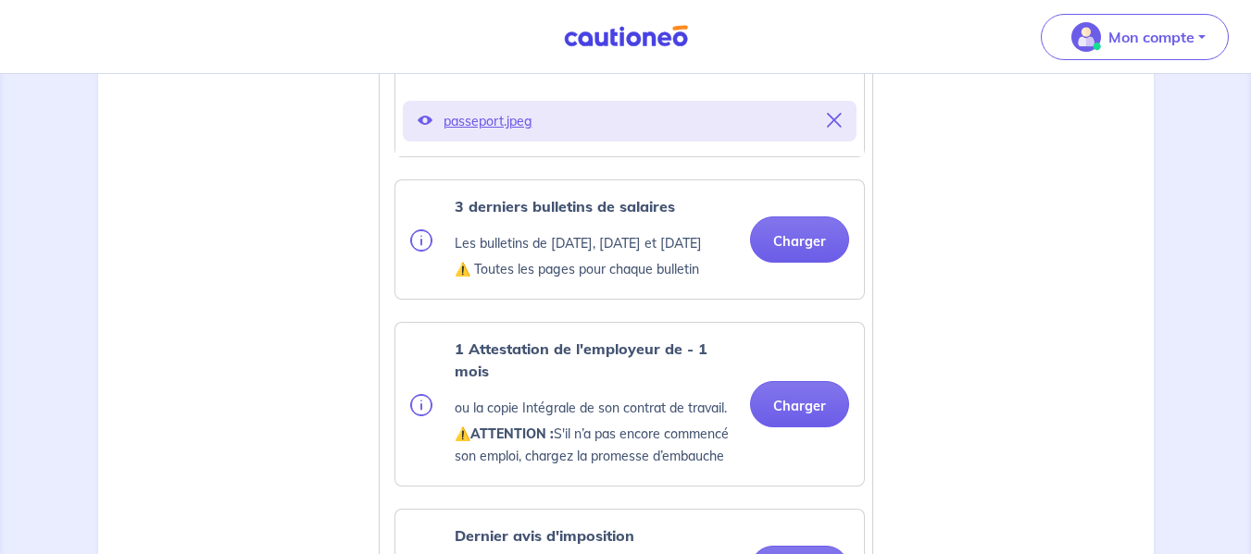
scroll to position [741, 0]
click at [804, 248] on button "Charger" at bounding box center [799, 239] width 99 height 46
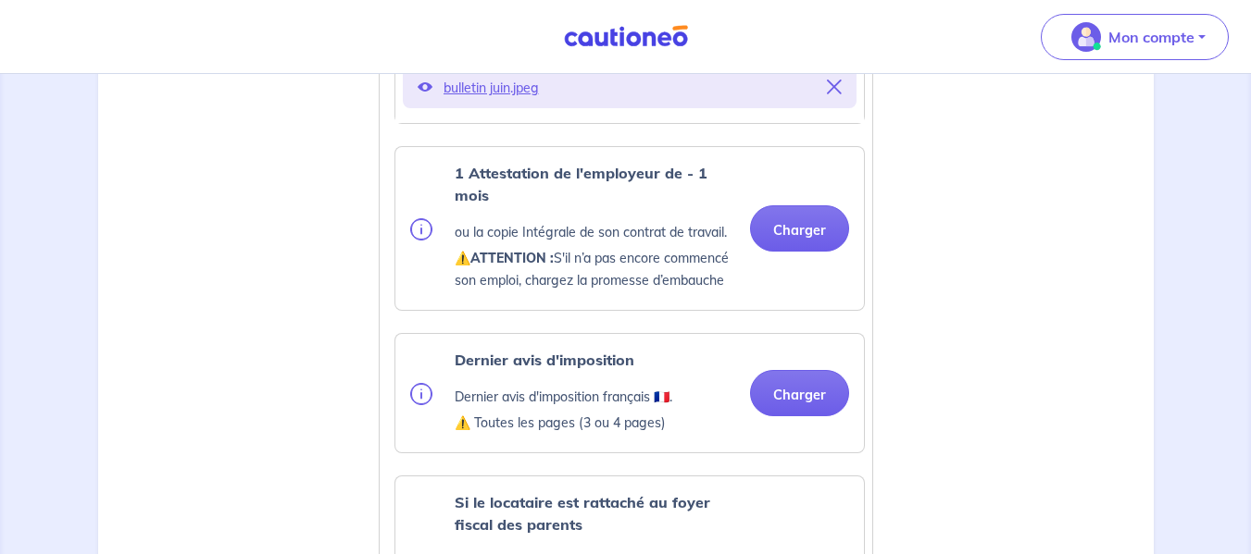
scroll to position [1111, 0]
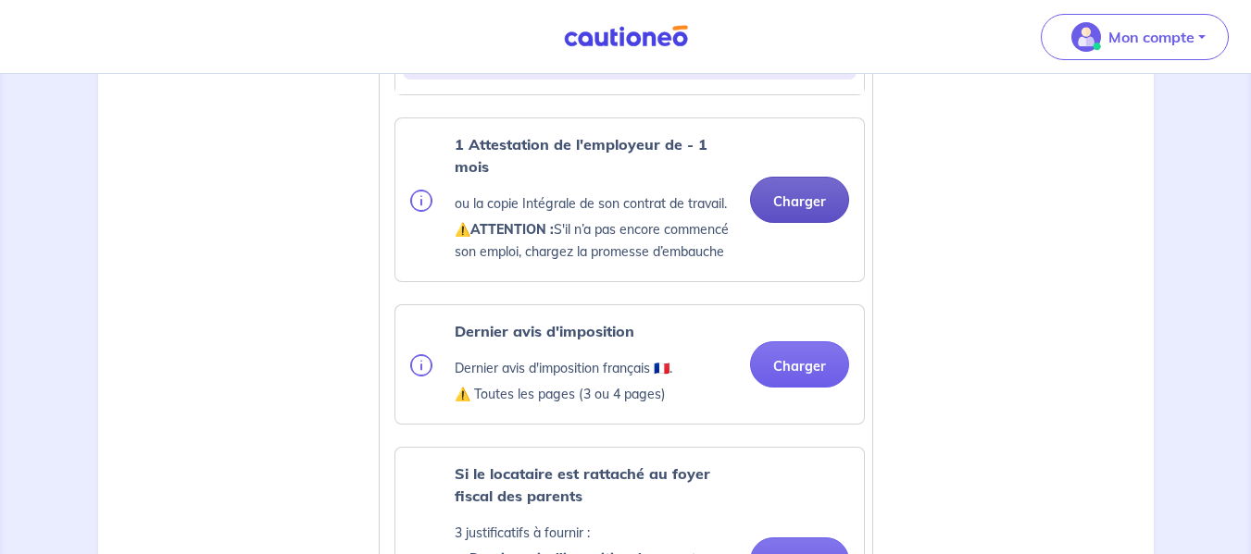
click at [776, 223] on button "Charger" at bounding box center [799, 200] width 99 height 46
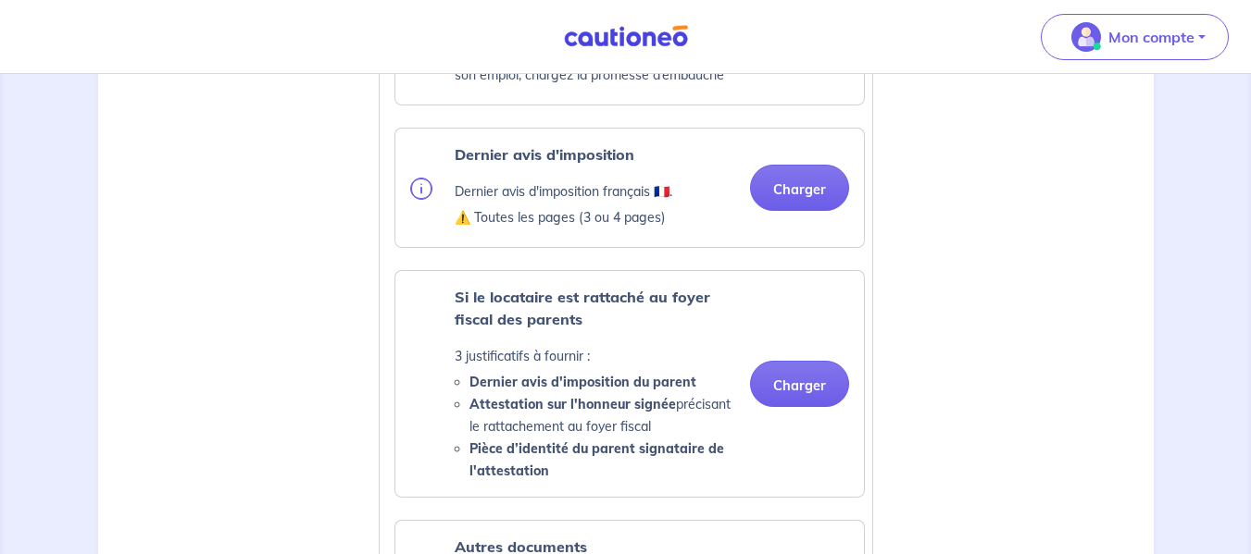
scroll to position [1296, 0]
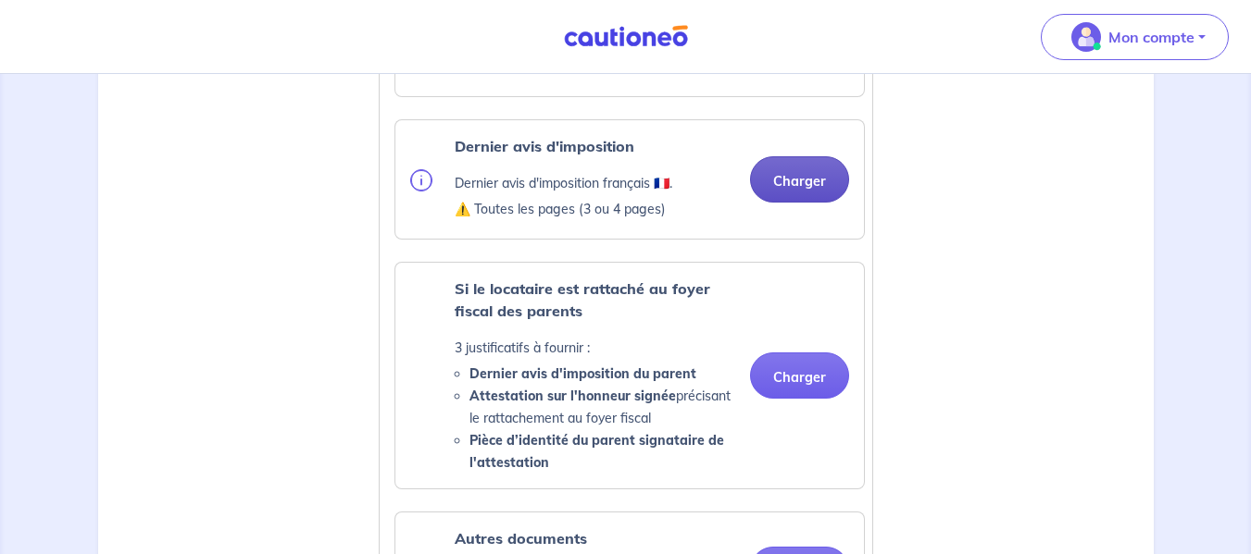
click at [774, 220] on ul "Pièce d’identité Carte nationale d'identité OU Passeport OU Titre de séjour ⚠️ …" at bounding box center [626, 144] width 478 height 1513
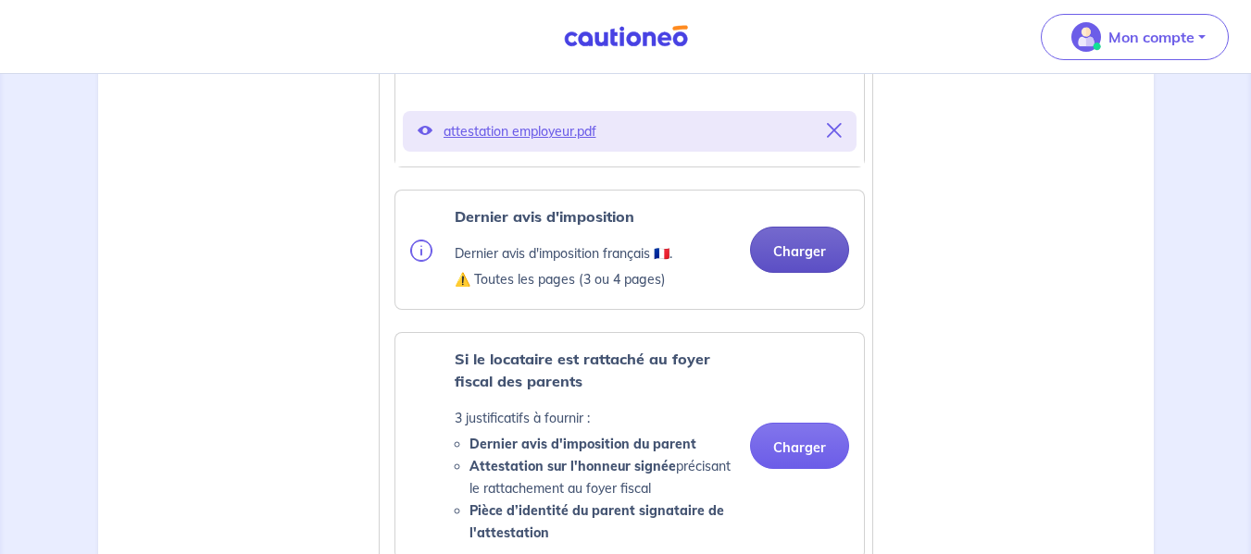
click at [794, 273] on button "Charger" at bounding box center [799, 250] width 99 height 46
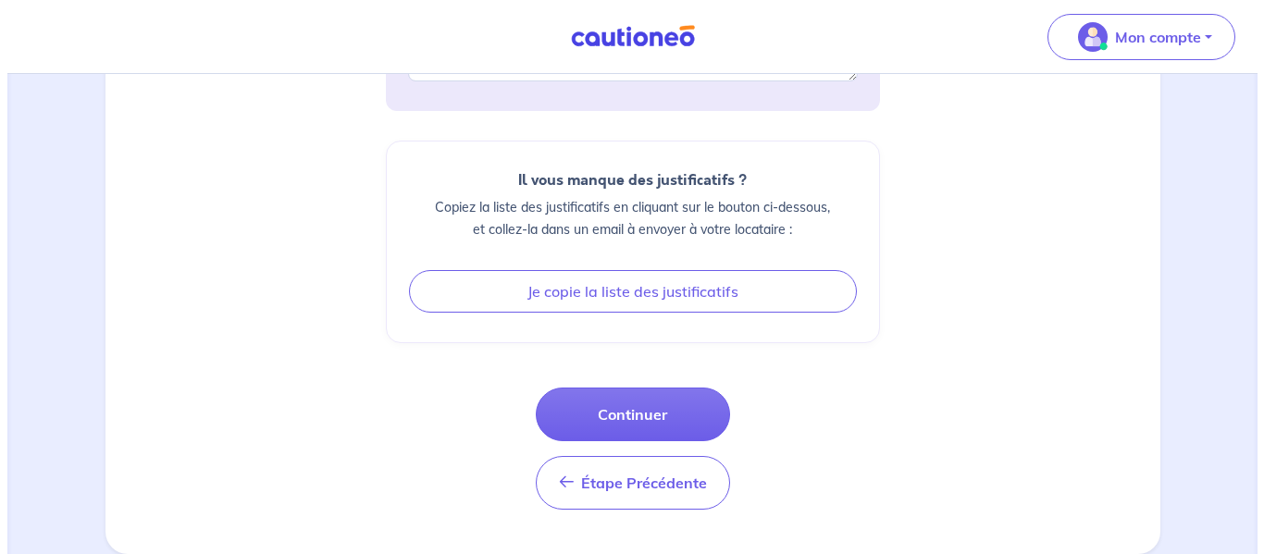
scroll to position [2592, 0]
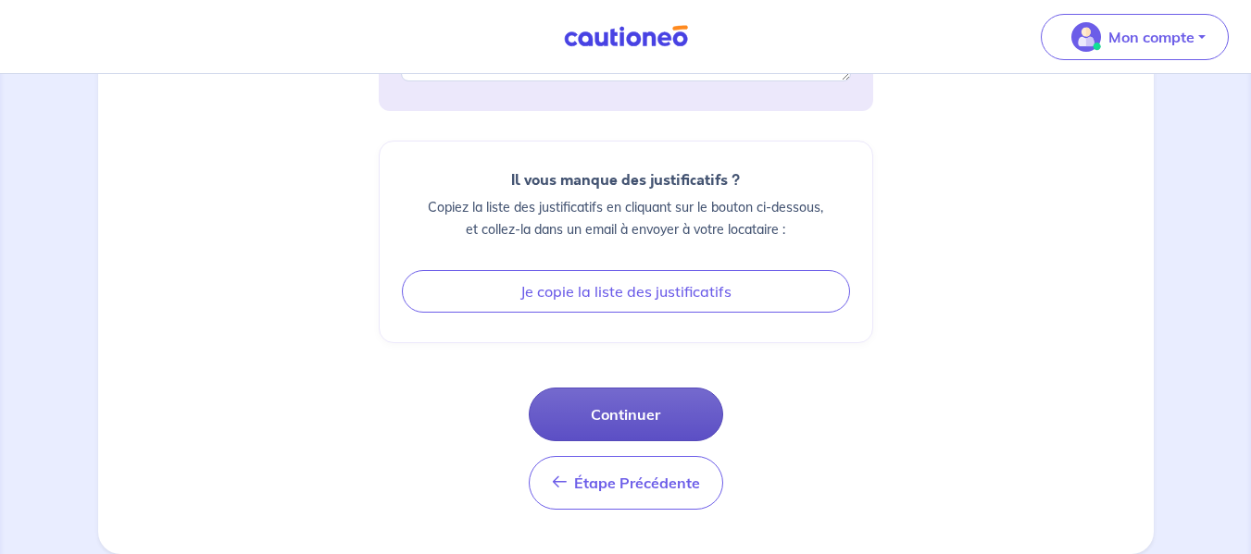
click at [618, 408] on button "Continuer" at bounding box center [626, 415] width 194 height 54
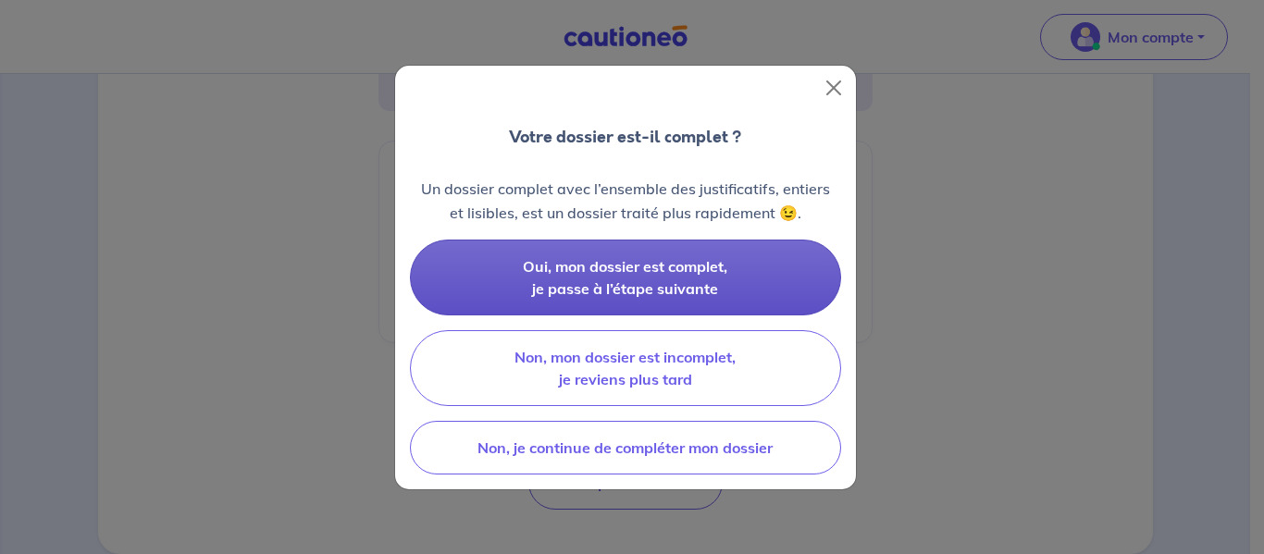
click at [554, 258] on span "Oui, mon dossier est complet, je passe à l’étape suivante" at bounding box center [625, 277] width 205 height 41
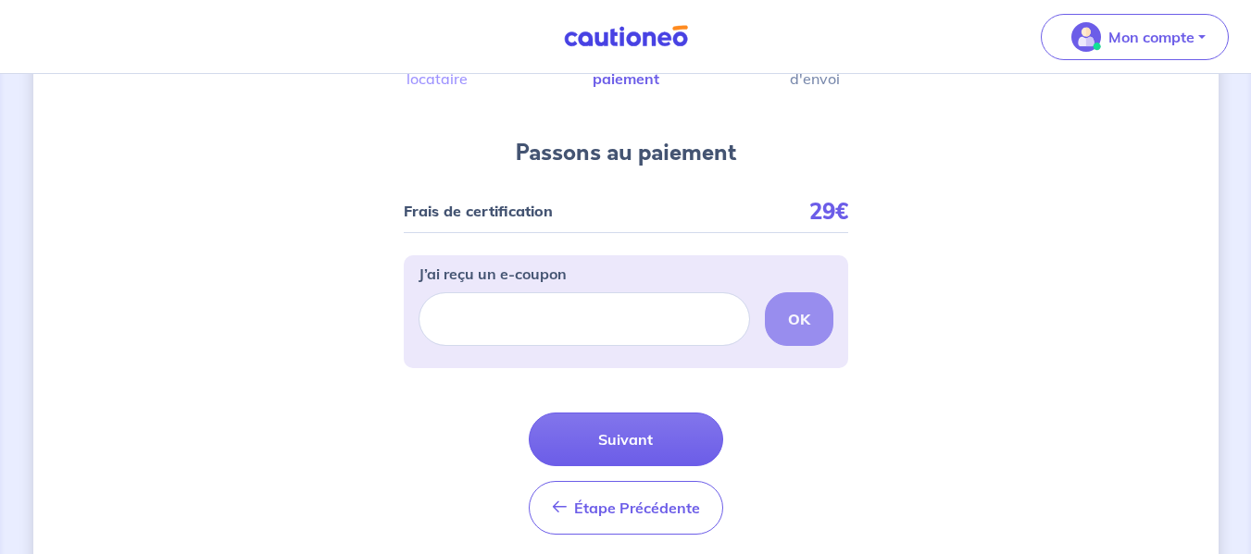
scroll to position [185, 0]
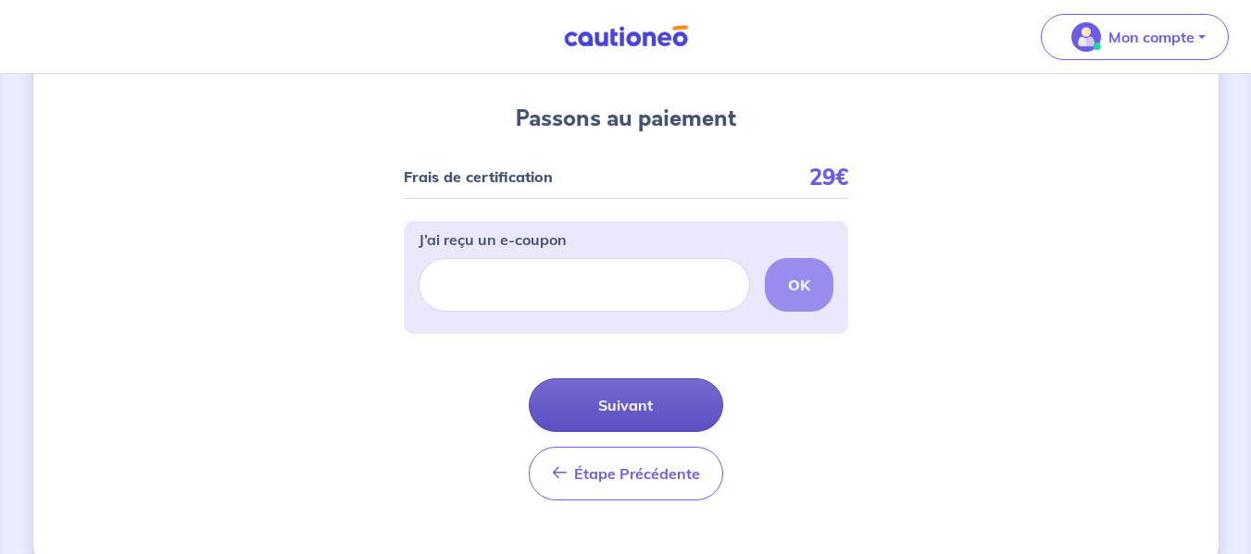
click at [654, 405] on button "Suivant" at bounding box center [626, 406] width 194 height 54
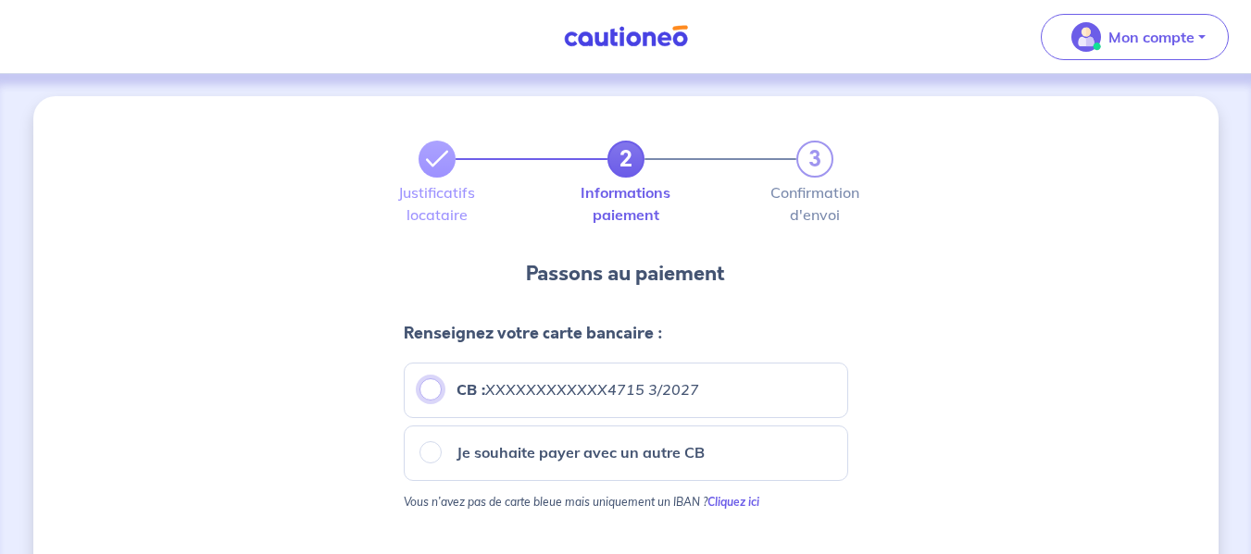
click at [424, 389] on input "CB : XXXXXXXXXXXX4715 3/2027" at bounding box center [430, 390] width 22 height 22
radio input "true"
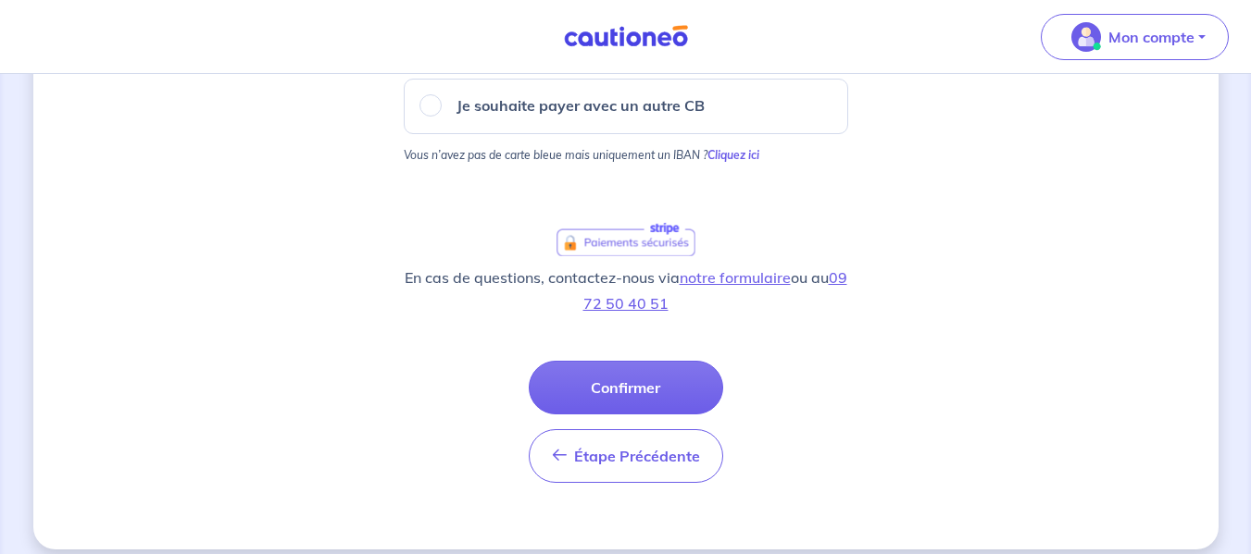
scroll to position [365, 0]
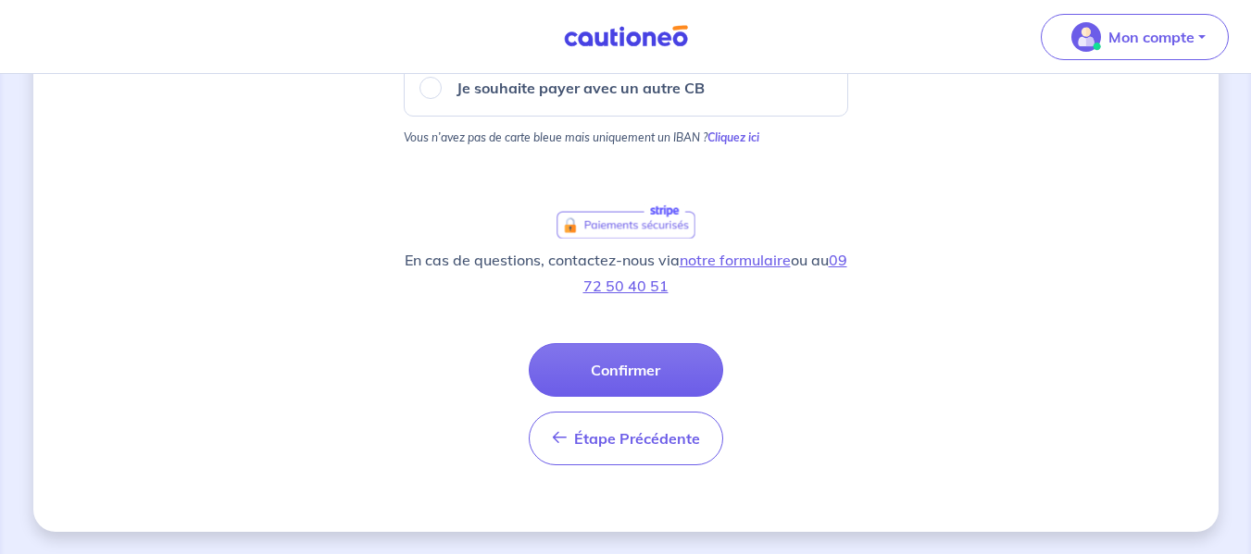
click at [602, 356] on button "Confirmer" at bounding box center [626, 370] width 194 height 54
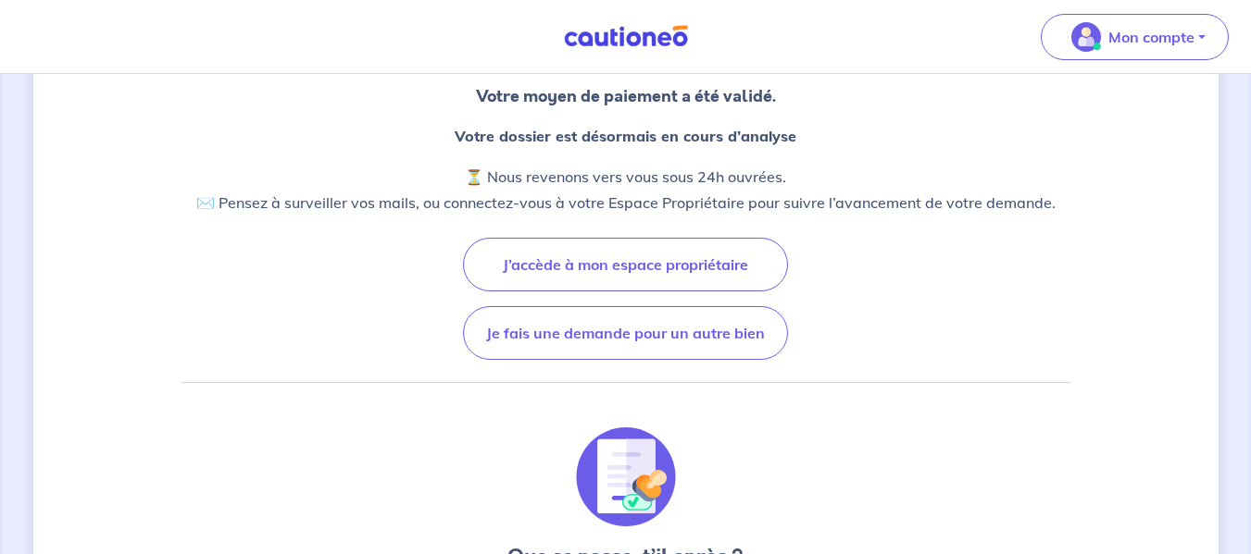
scroll to position [185, 0]
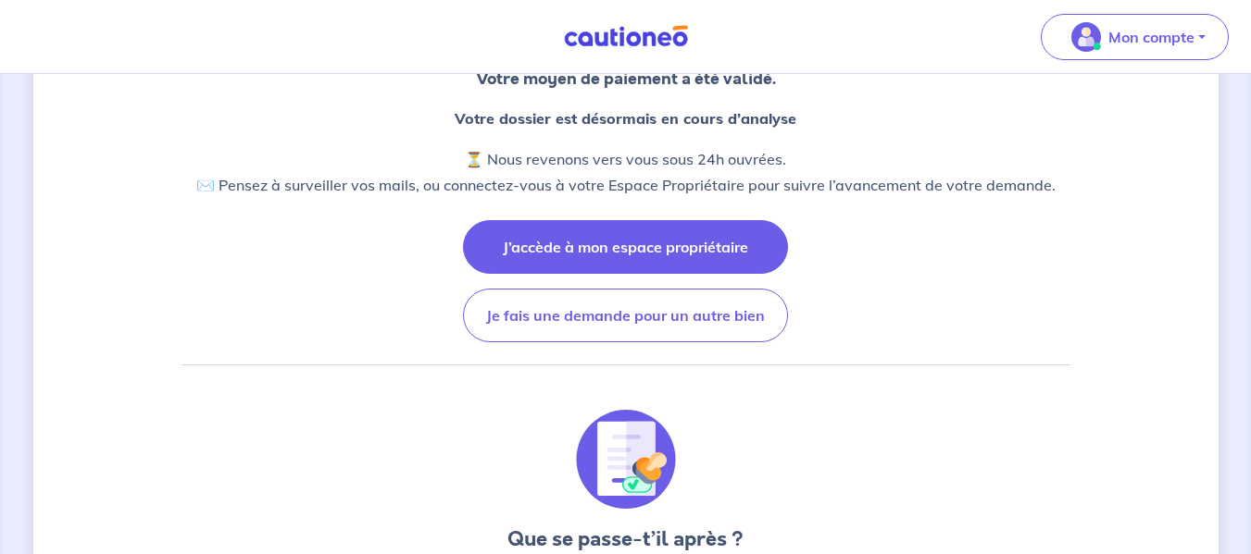
click at [607, 243] on button "J’accède à mon espace propriétaire" at bounding box center [625, 247] width 325 height 54
